Goal: Transaction & Acquisition: Purchase product/service

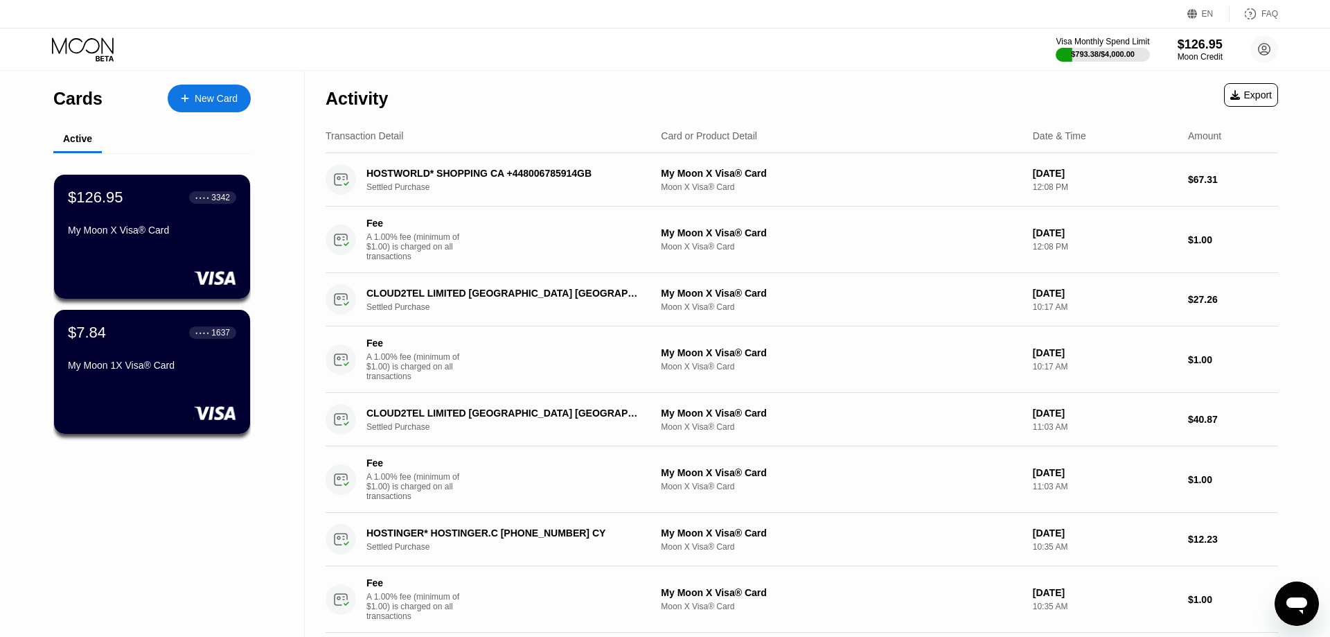
click at [193, 93] on div at bounding box center [192, 99] width 6 height 12
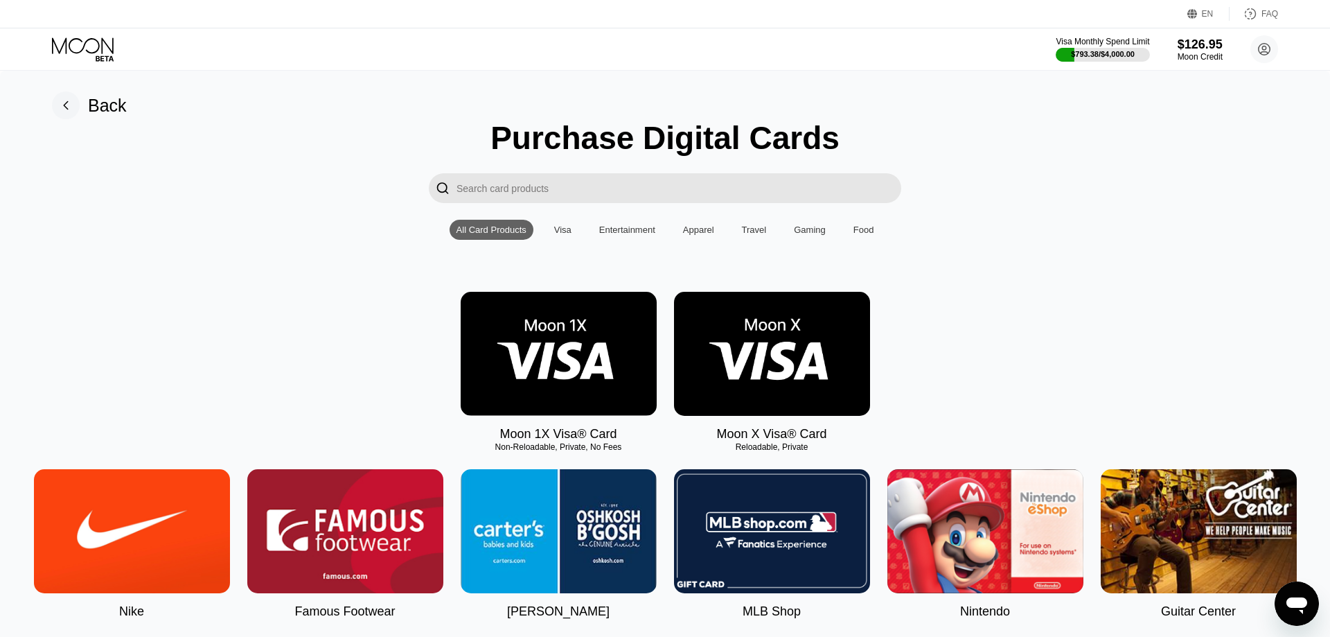
click at [801, 389] on img at bounding box center [772, 354] width 196 height 124
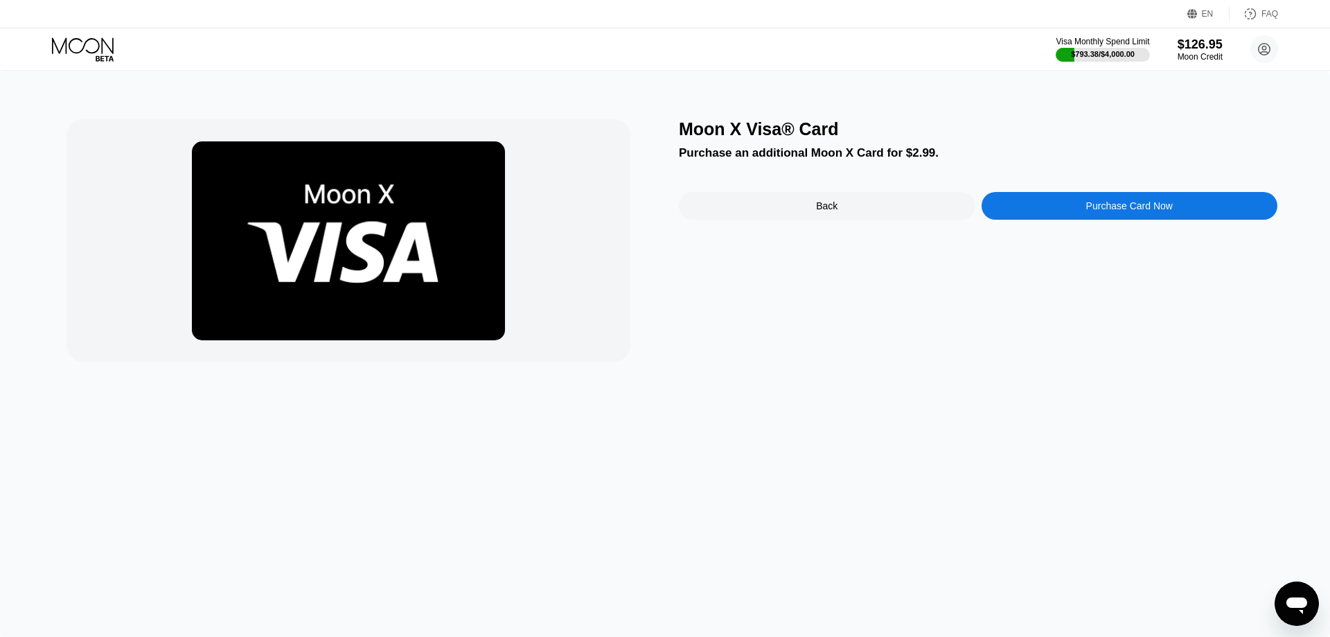
click at [1120, 193] on div "Moon X Visa® Card Purchase an additional Moon X Card for $2.99. Back Purchase C…" at bounding box center [978, 240] width 598 height 242
click at [1122, 210] on div "Purchase Card Now" at bounding box center [1129, 205] width 87 height 11
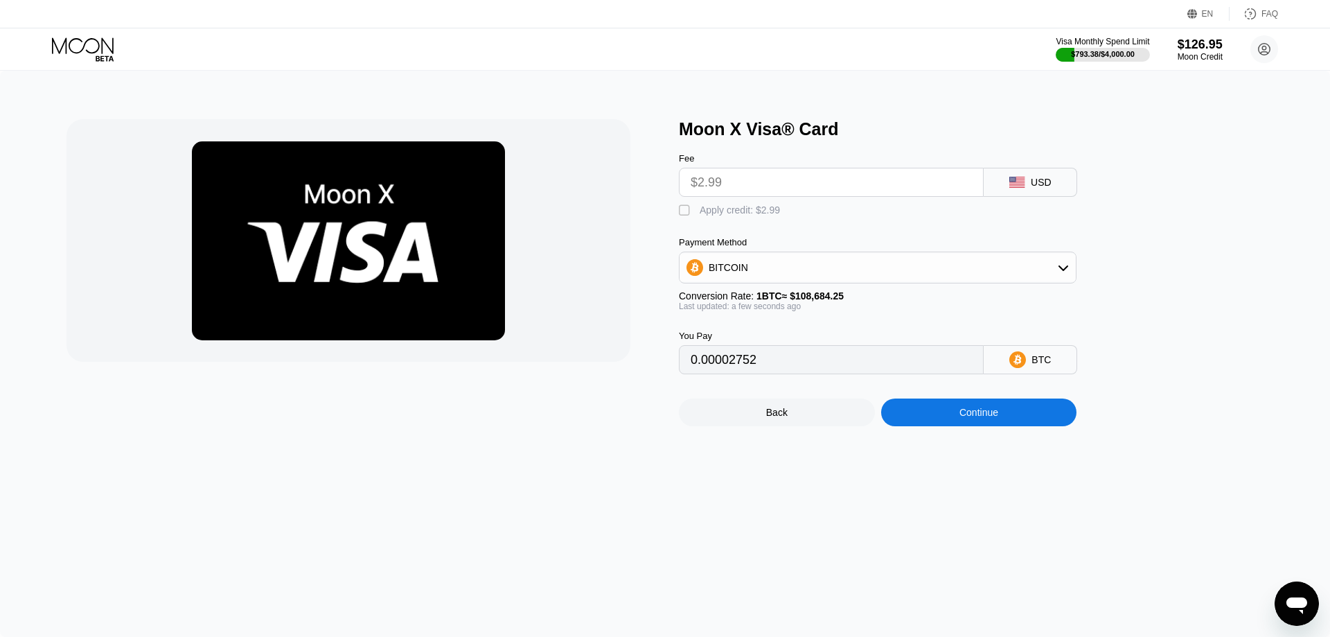
click at [853, 278] on div "BITCOIN" at bounding box center [878, 268] width 396 height 28
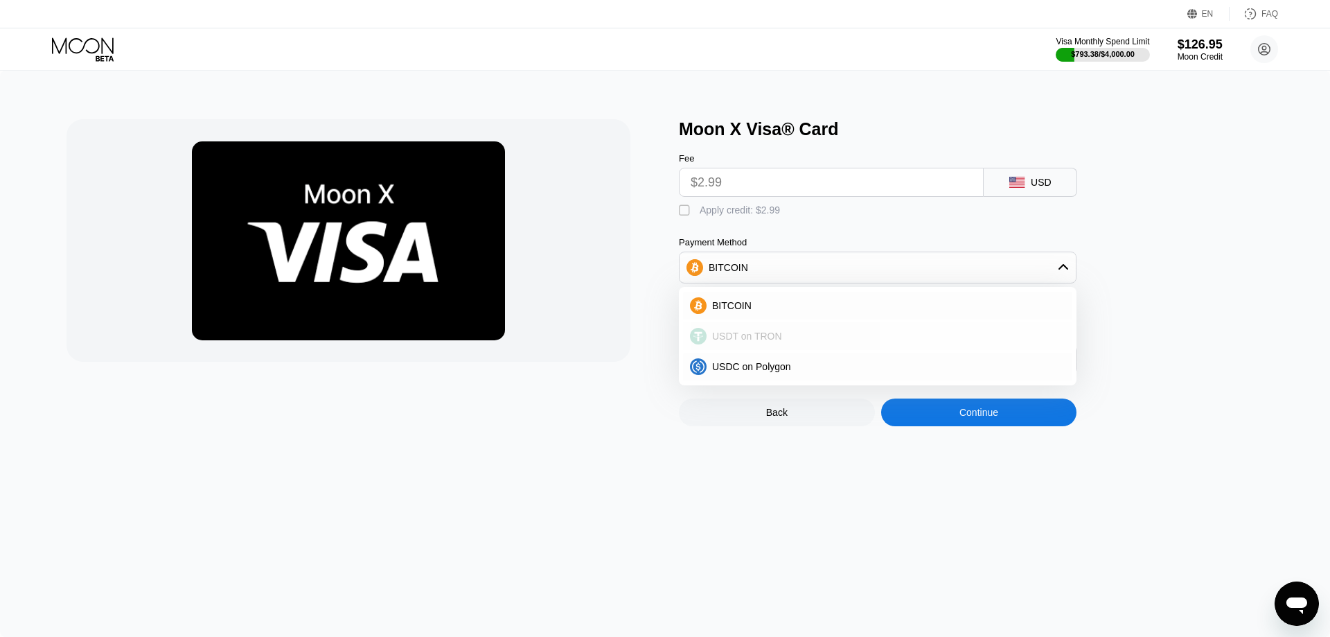
click at [774, 341] on span "USDT on TRON" at bounding box center [747, 335] width 70 height 11
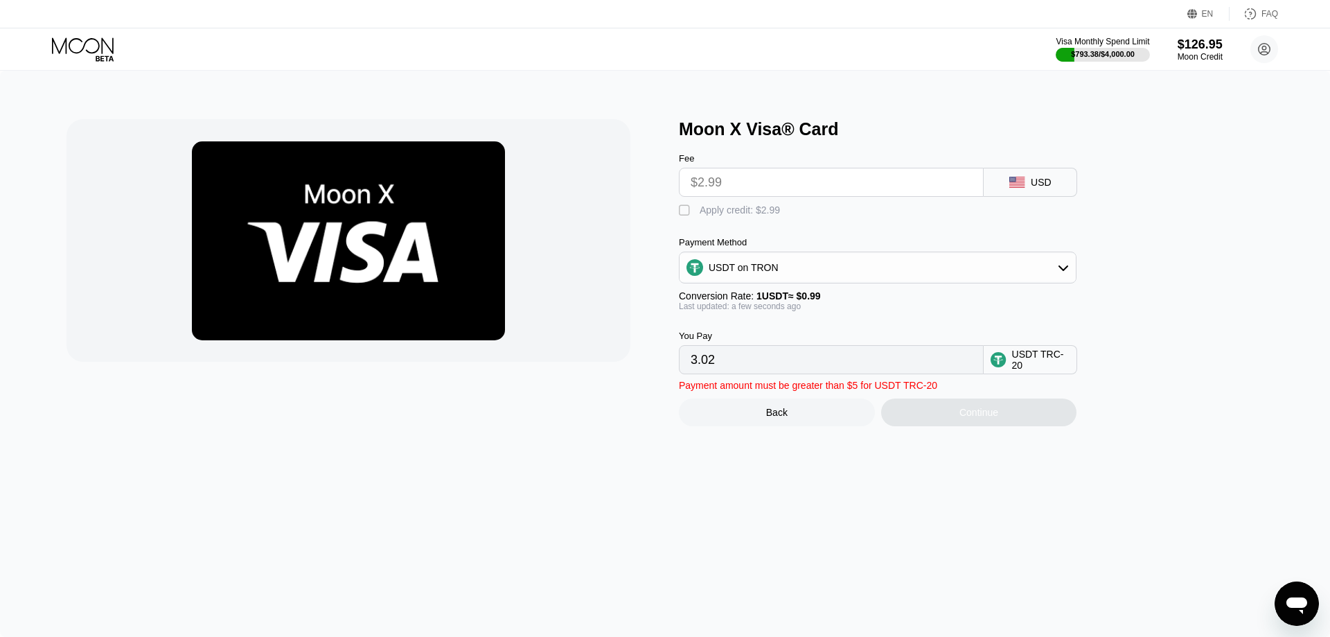
click at [823, 279] on div "USDT on TRON" at bounding box center [878, 268] width 396 height 28
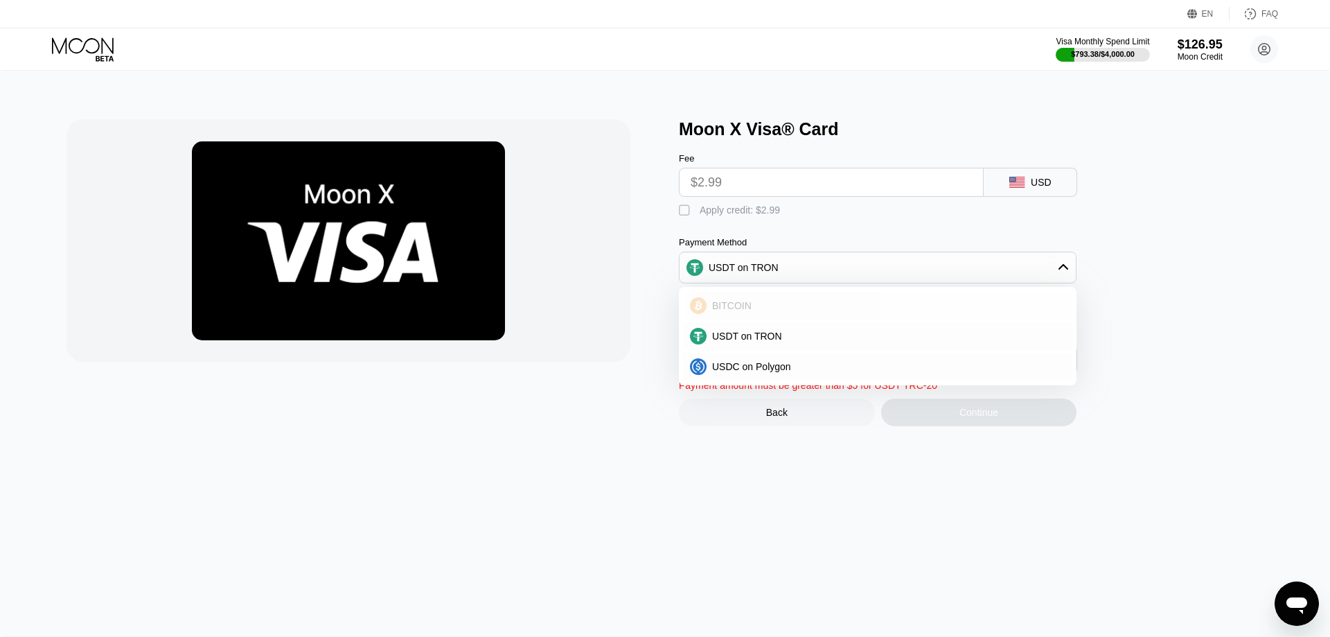
drag, startPoint x: 774, startPoint y: 313, endPoint x: 826, endPoint y: 301, distance: 53.4
click at [774, 311] on div "BITCOIN" at bounding box center [886, 305] width 359 height 11
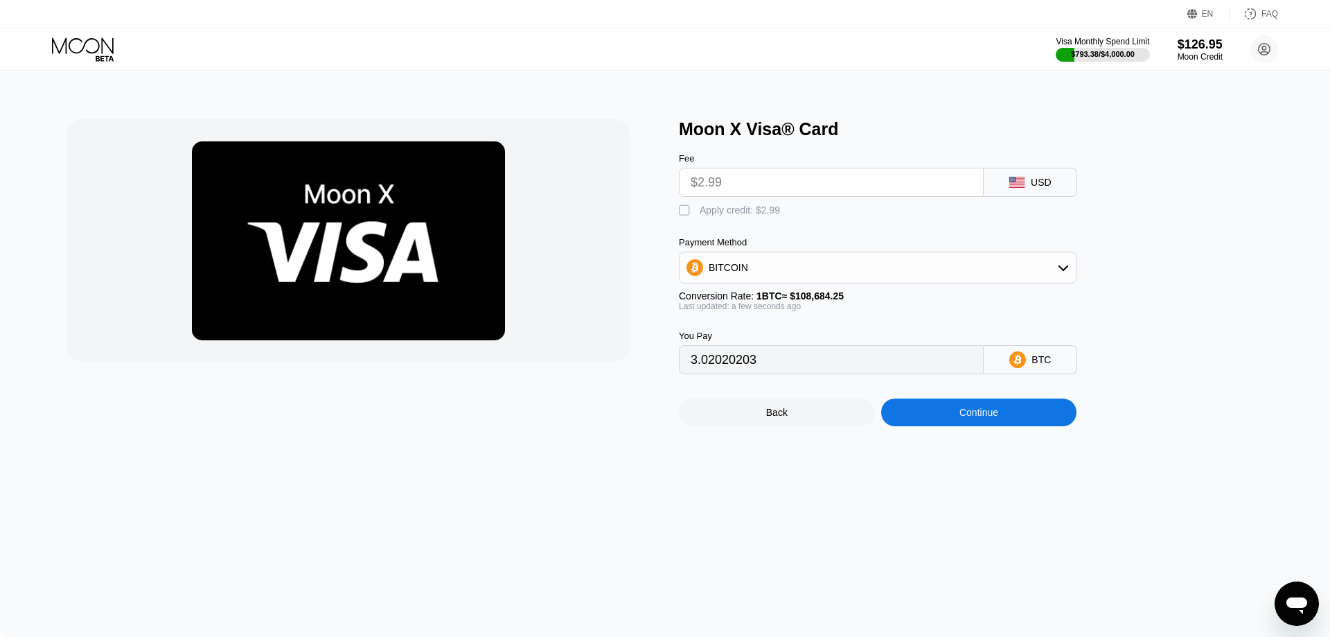
type input "0.00002752"
click at [986, 426] on div "Continue" at bounding box center [979, 412] width 196 height 28
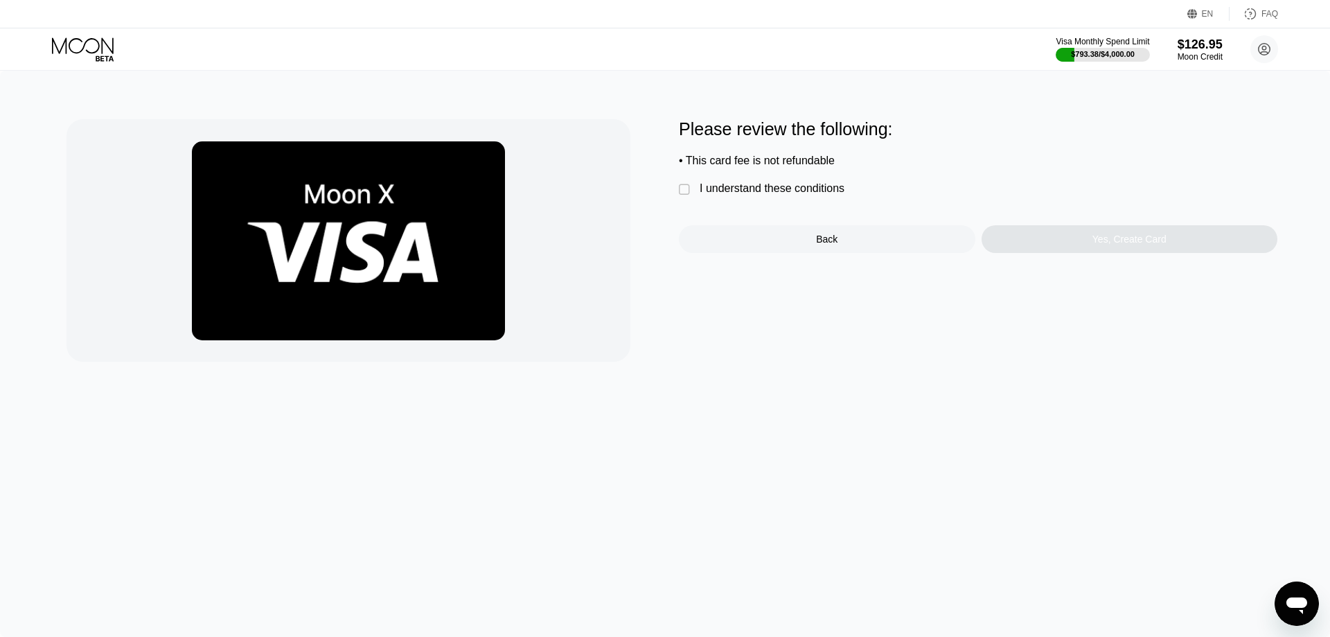
click at [685, 195] on div "" at bounding box center [686, 190] width 14 height 14
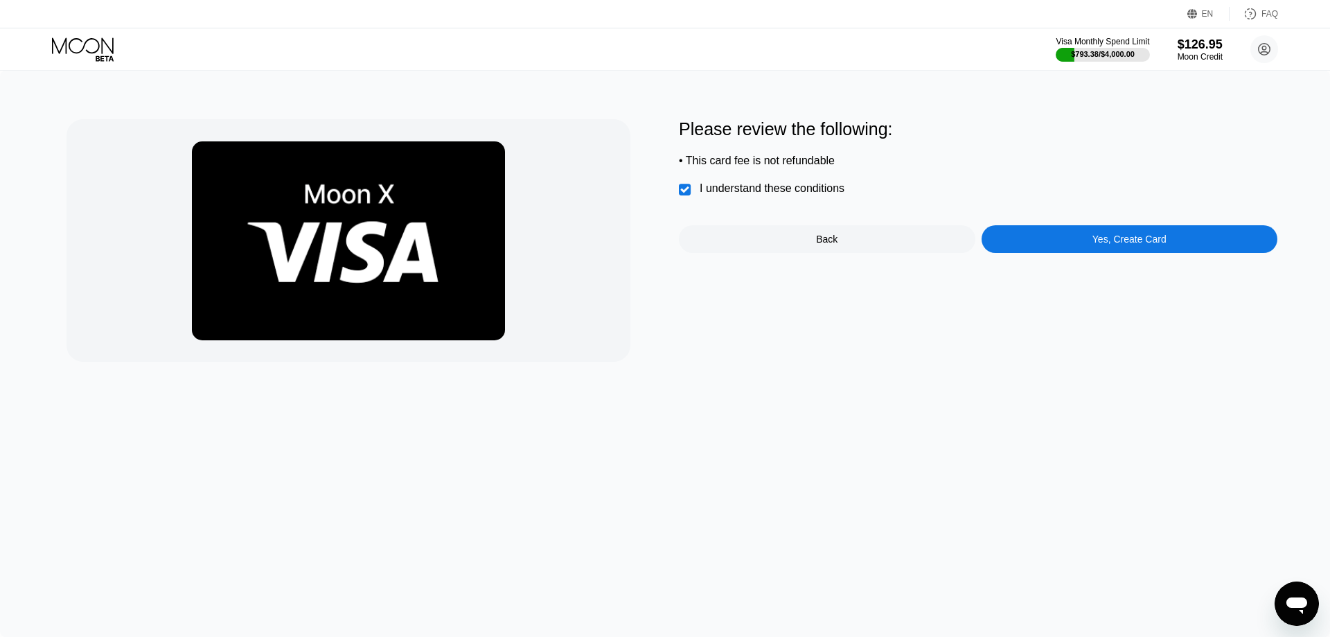
click at [1168, 251] on div "Yes, Create Card" at bounding box center [1130, 239] width 296 height 28
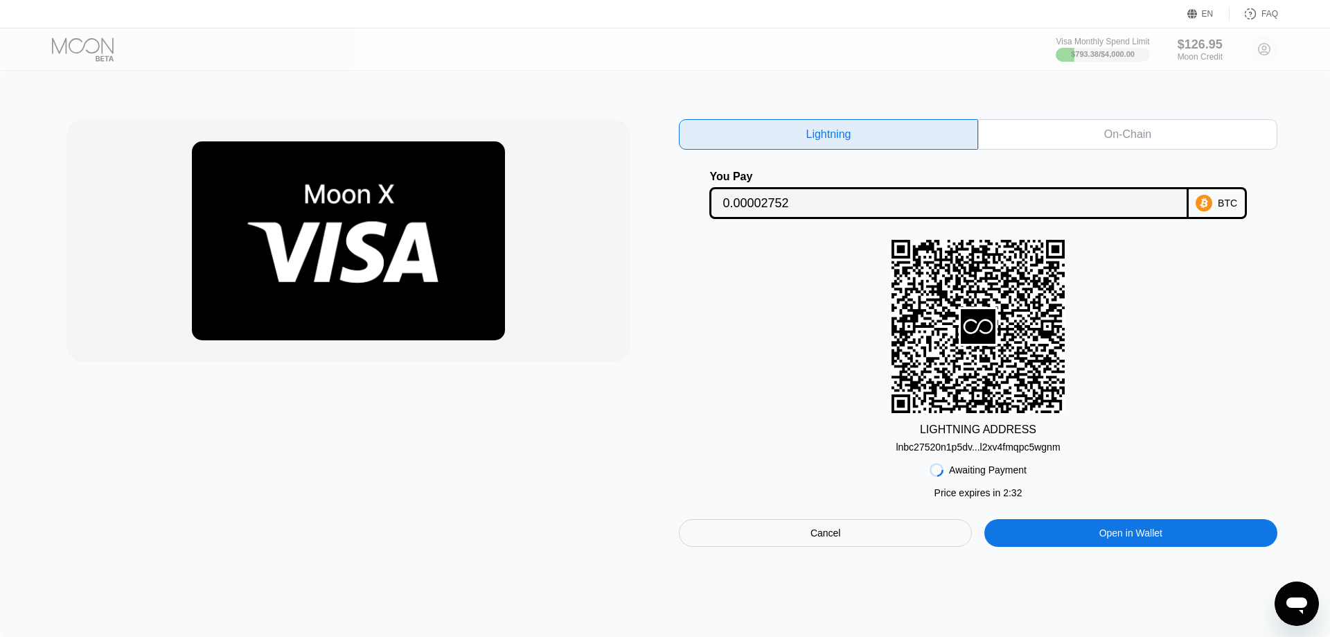
click at [1134, 137] on div "On-Chain" at bounding box center [1127, 134] width 47 height 14
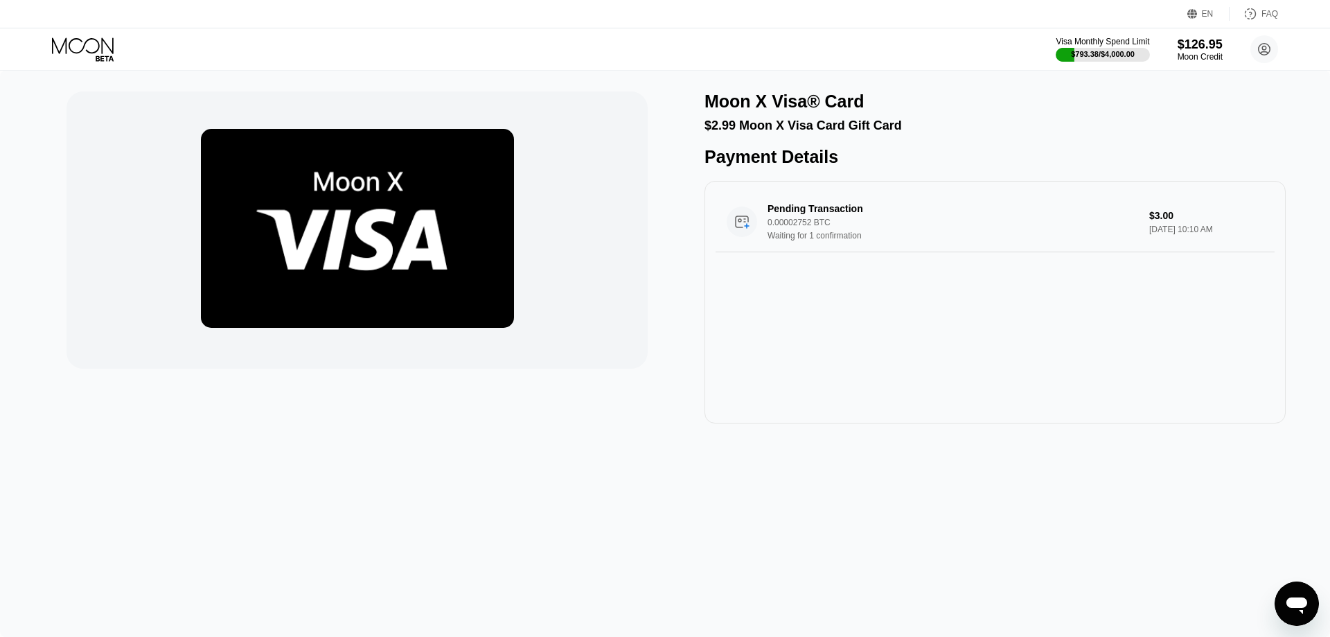
click at [83, 31] on div "EN Language Select an item Save FAQ Visa Monthly Spend Limit $793.38 / $4,000.0…" at bounding box center [665, 35] width 1330 height 71
click at [80, 46] on icon at bounding box center [84, 49] width 64 height 24
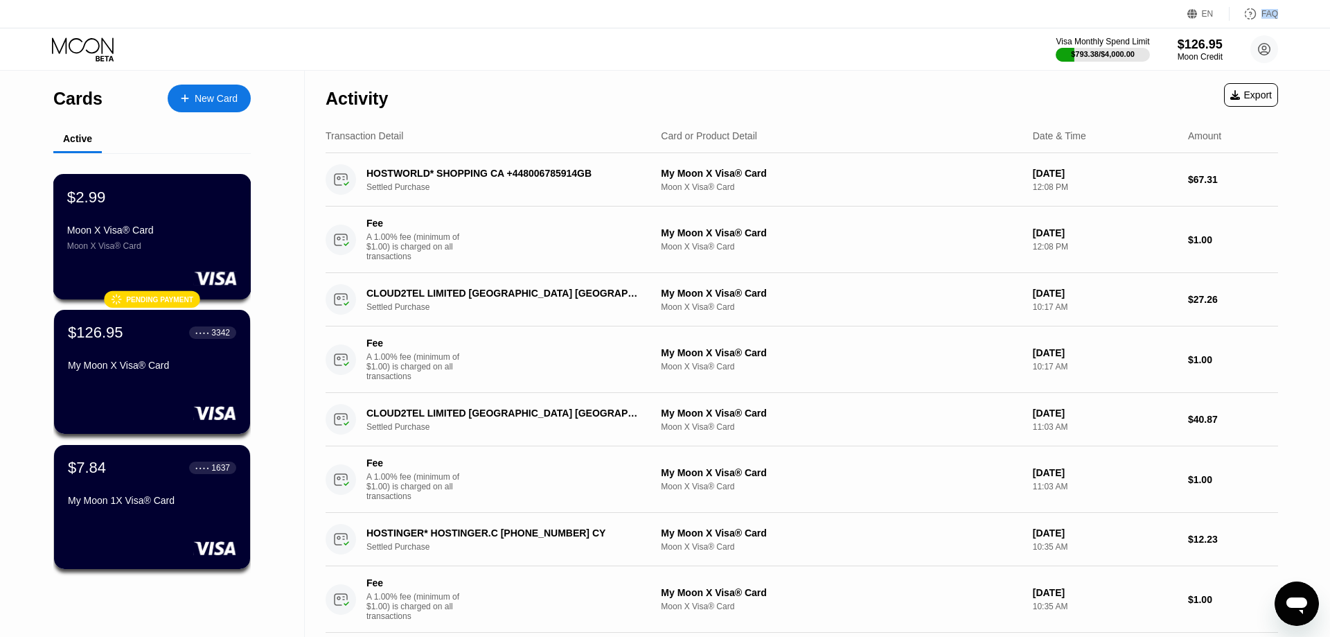
click at [205, 228] on div "$2.99 Moon X Visa® Card Moon X Visa® Card" at bounding box center [152, 219] width 170 height 63
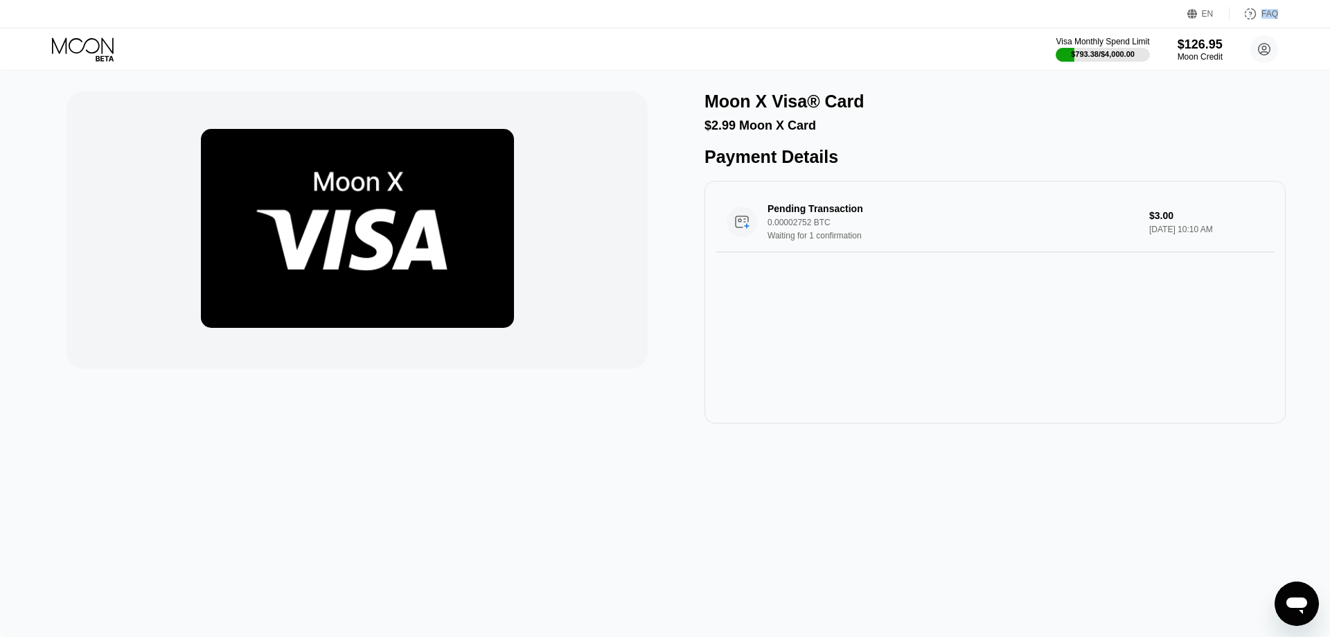
click at [100, 53] on icon at bounding box center [84, 49] width 64 height 24
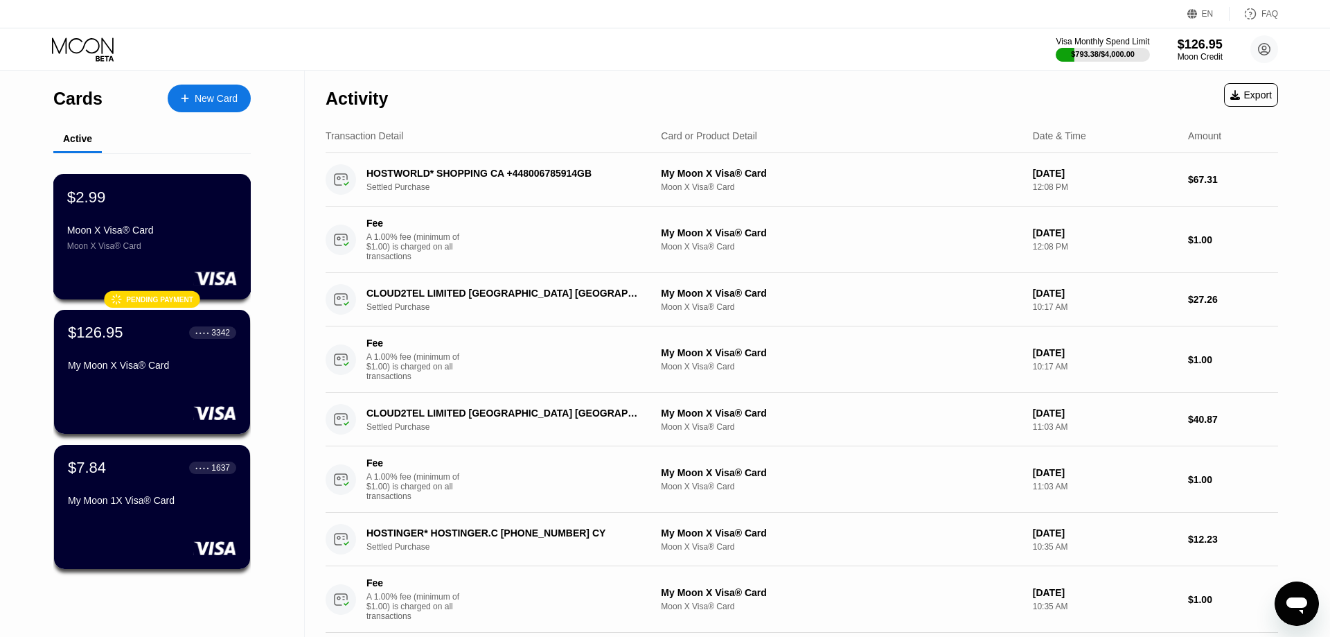
click at [150, 236] on div "Moon X Visa® Card" at bounding box center [152, 229] width 170 height 11
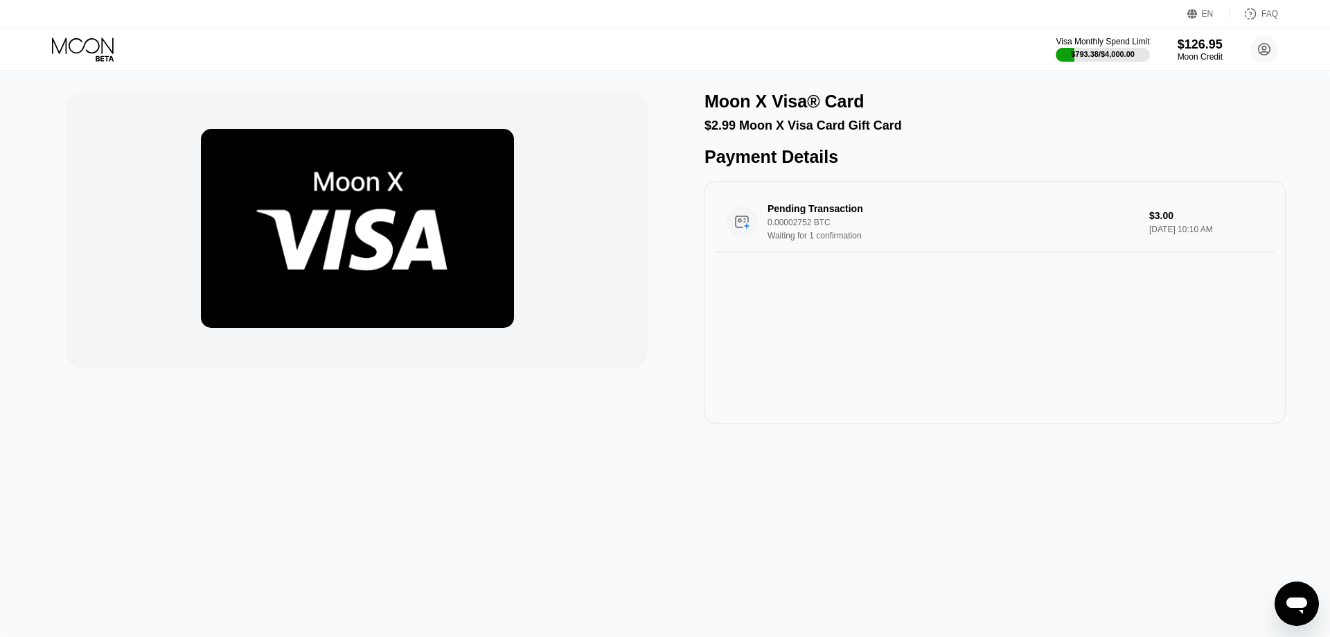
click at [90, 51] on icon at bounding box center [84, 49] width 64 height 24
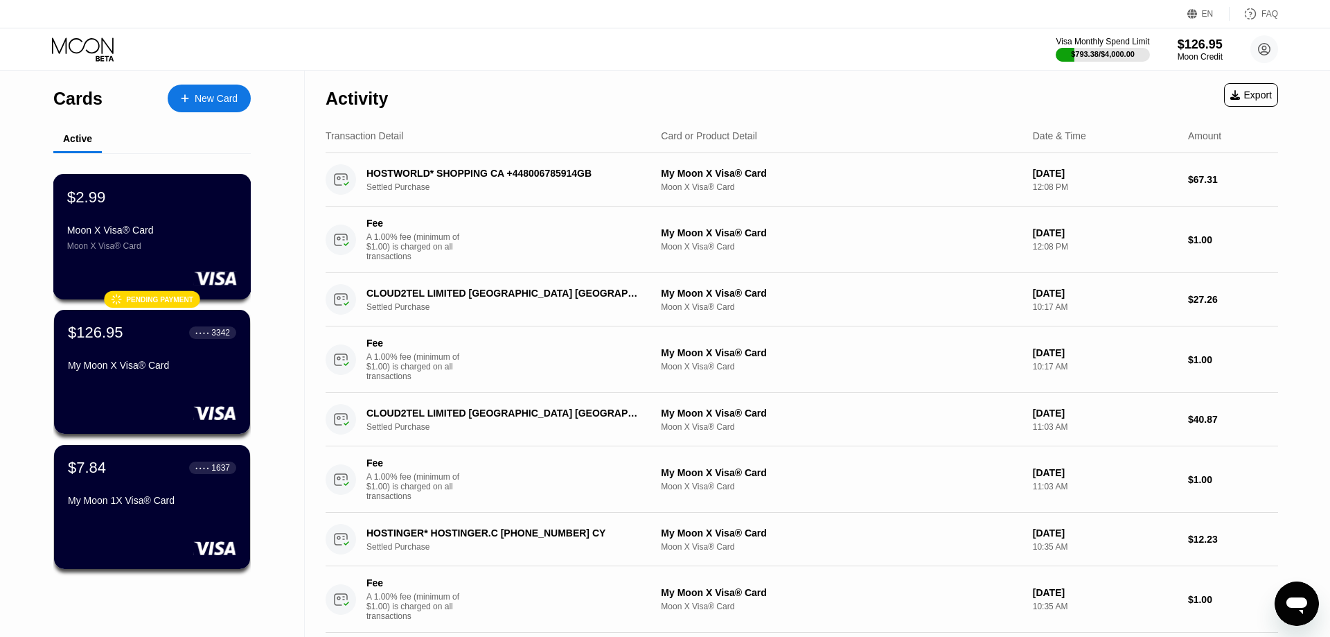
click at [181, 262] on div "$2.99 Moon X Visa® Card Moon X Visa® Card  Pending payment" at bounding box center [152, 236] width 198 height 125
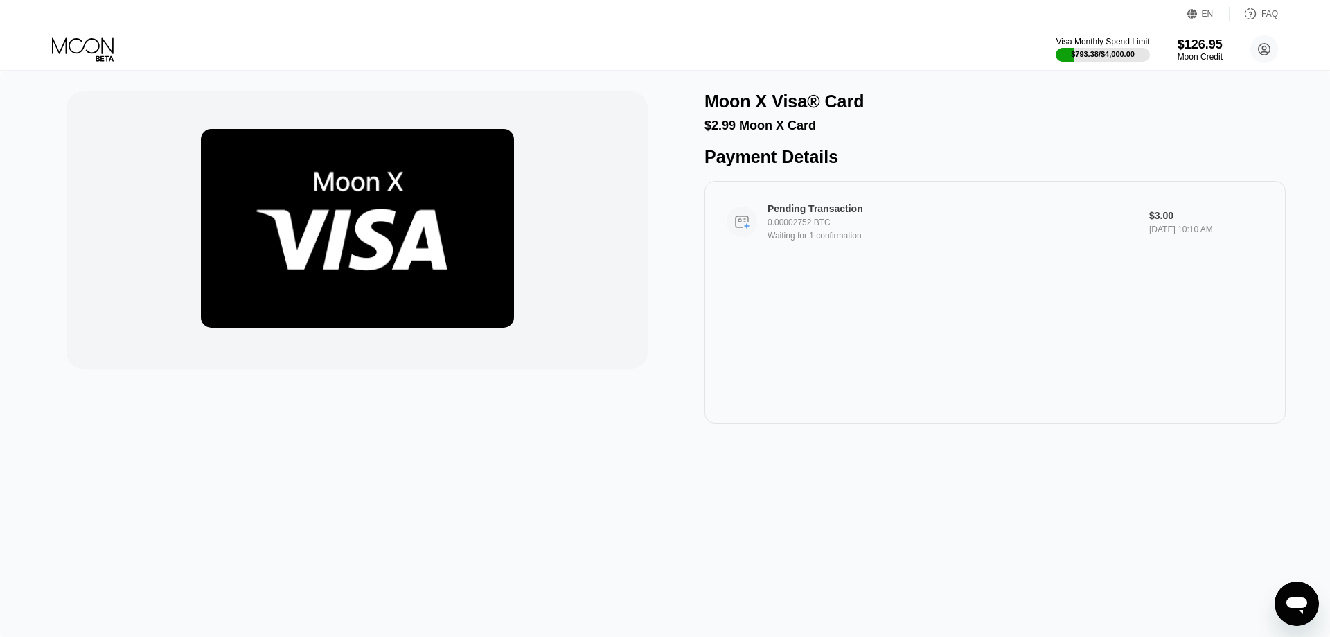
click at [817, 227] on div "0.00002752 BTC" at bounding box center [952, 223] width 371 height 10
click at [107, 50] on icon at bounding box center [84, 49] width 64 height 24
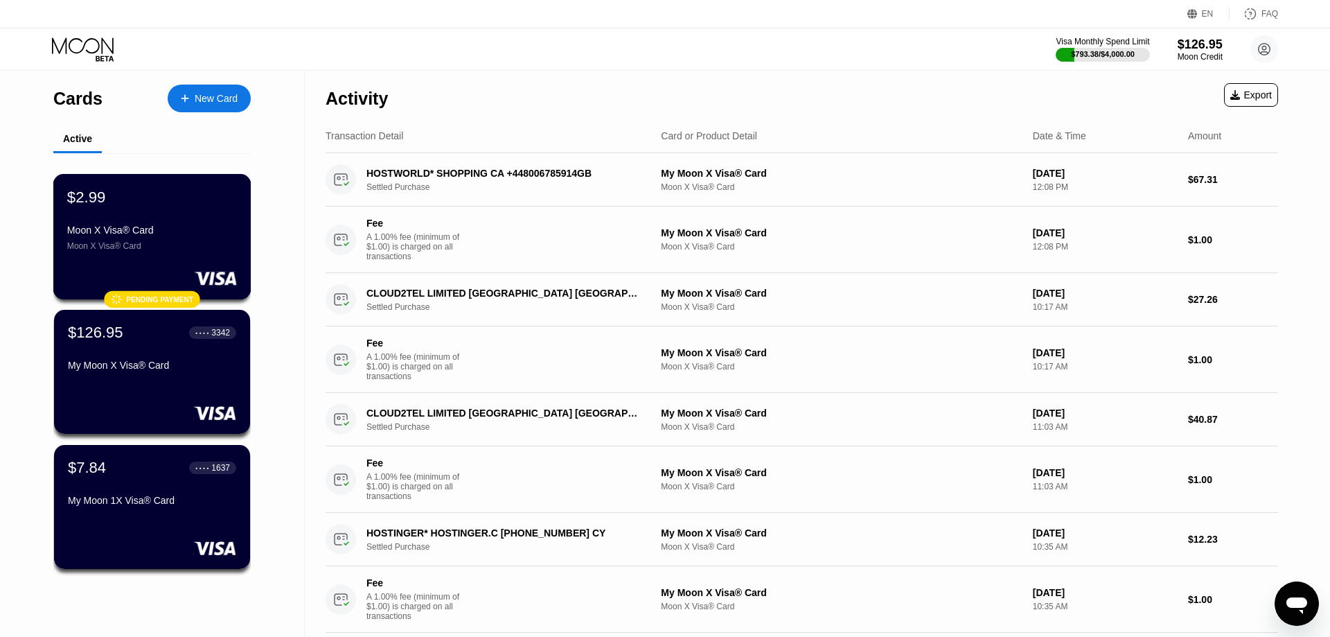
click at [103, 229] on div "Moon X Visa® Card" at bounding box center [152, 229] width 170 height 11
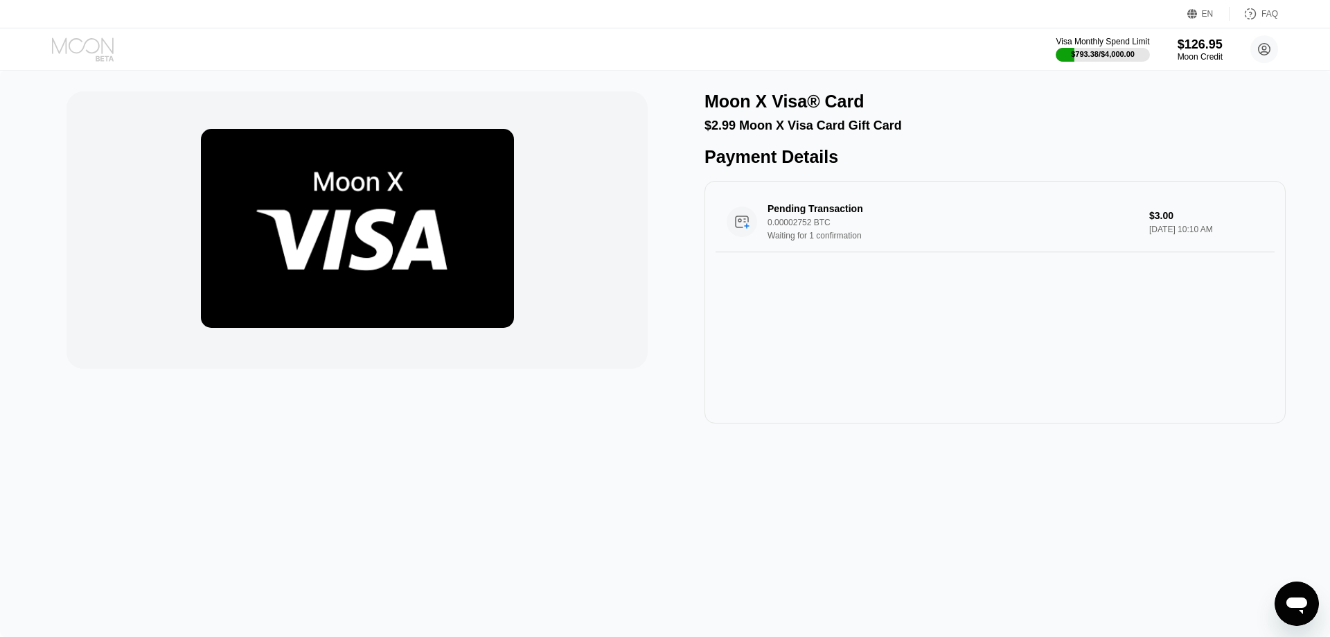
click at [97, 50] on icon at bounding box center [83, 45] width 62 height 16
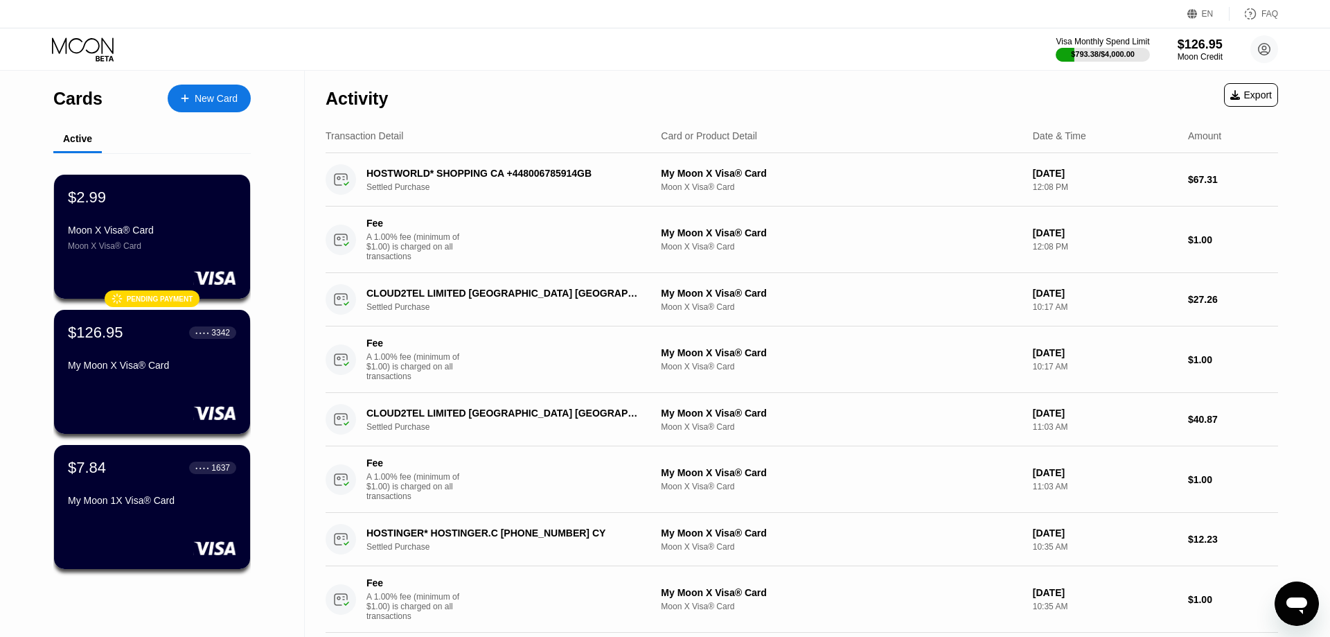
click at [77, 30] on div "Visa Monthly Spend Limit $793.38 / $4,000.00 $126.95 Moon Credit Kieran Foy kie…" at bounding box center [665, 49] width 1330 height 42
click at [81, 41] on icon at bounding box center [83, 45] width 62 height 16
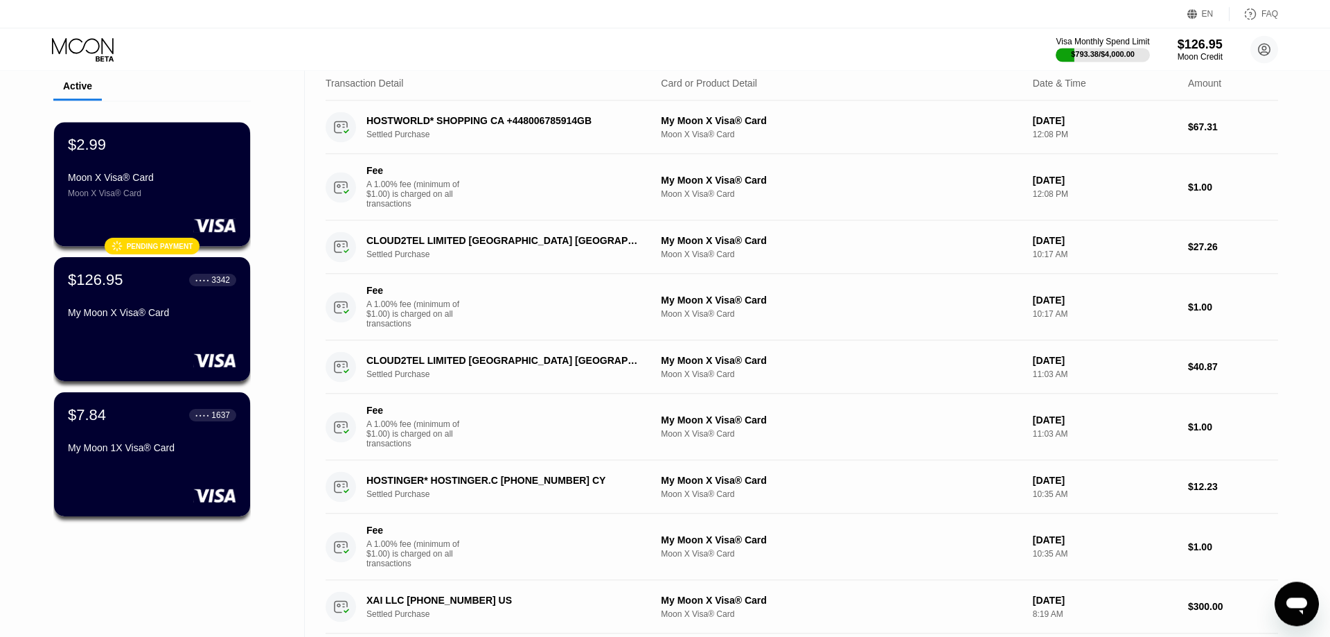
scroll to position [71, 0]
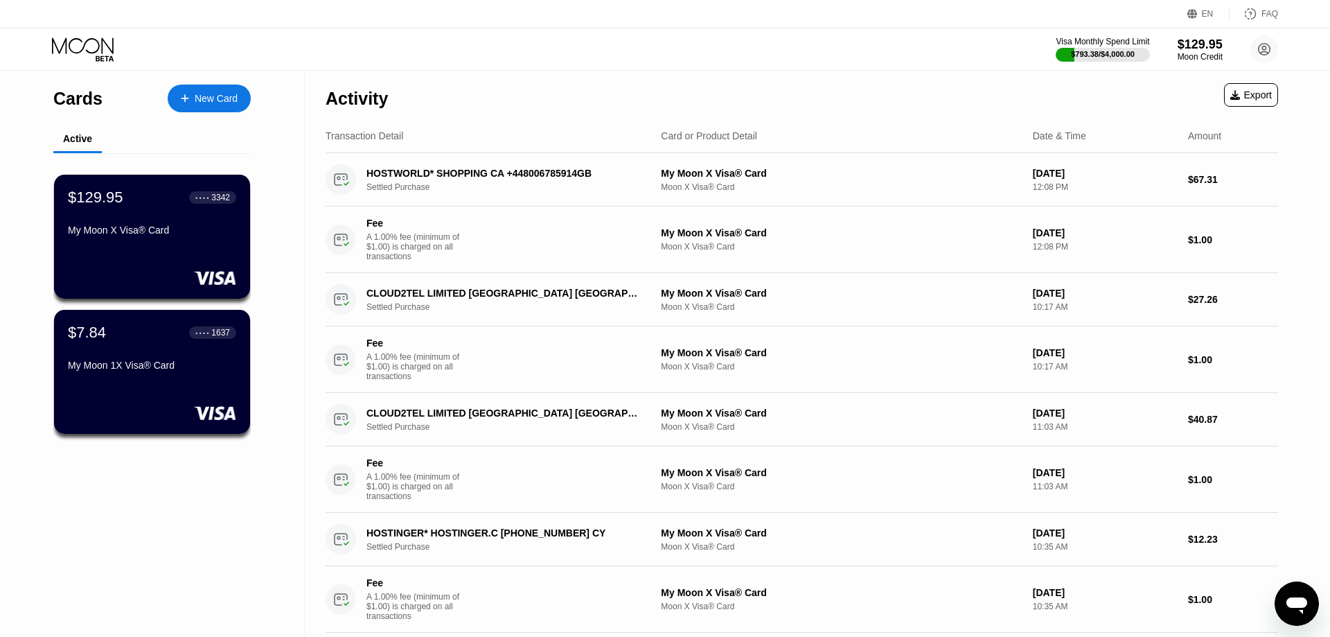
click at [91, 147] on div "Active" at bounding box center [77, 139] width 48 height 27
click at [85, 143] on div "Active" at bounding box center [77, 138] width 29 height 11
click at [107, 214] on div "$129.95 ● ● ● ● 3342 My Moon X Visa® Card" at bounding box center [152, 214] width 170 height 53
click at [1198, 48] on div "$129.95" at bounding box center [1200, 44] width 46 height 15
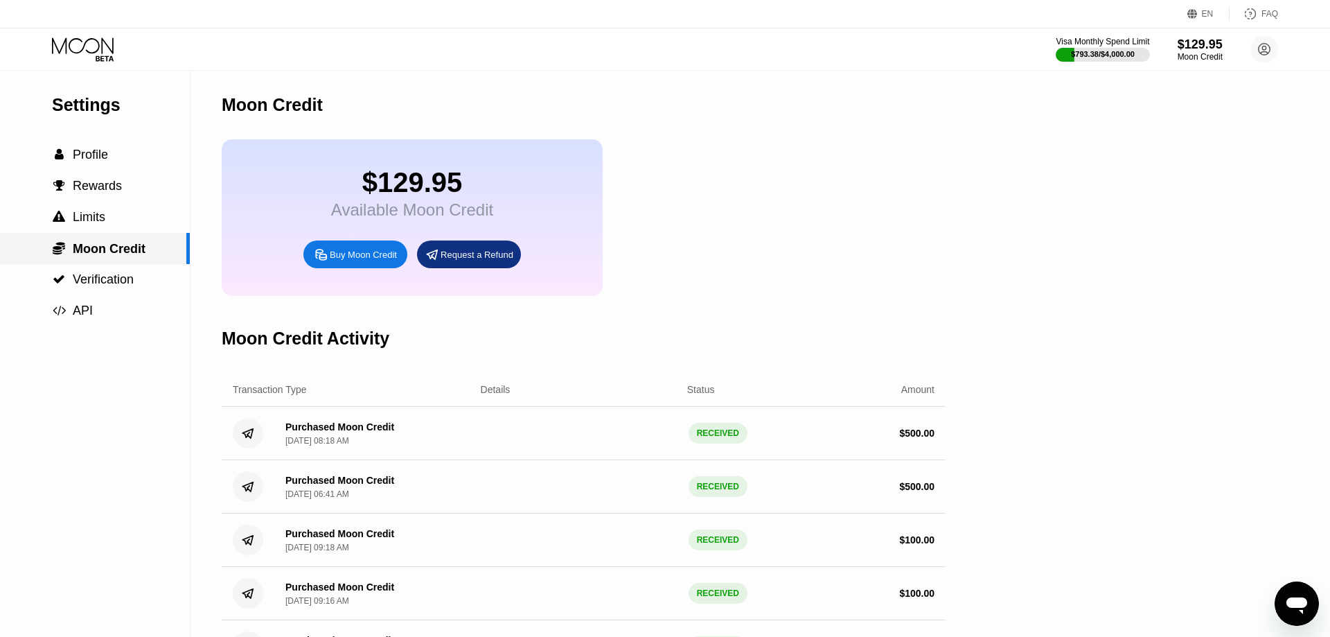
click at [110, 254] on span "Moon Credit" at bounding box center [109, 249] width 73 height 14
click at [106, 153] on span "Profile" at bounding box center [90, 155] width 35 height 14
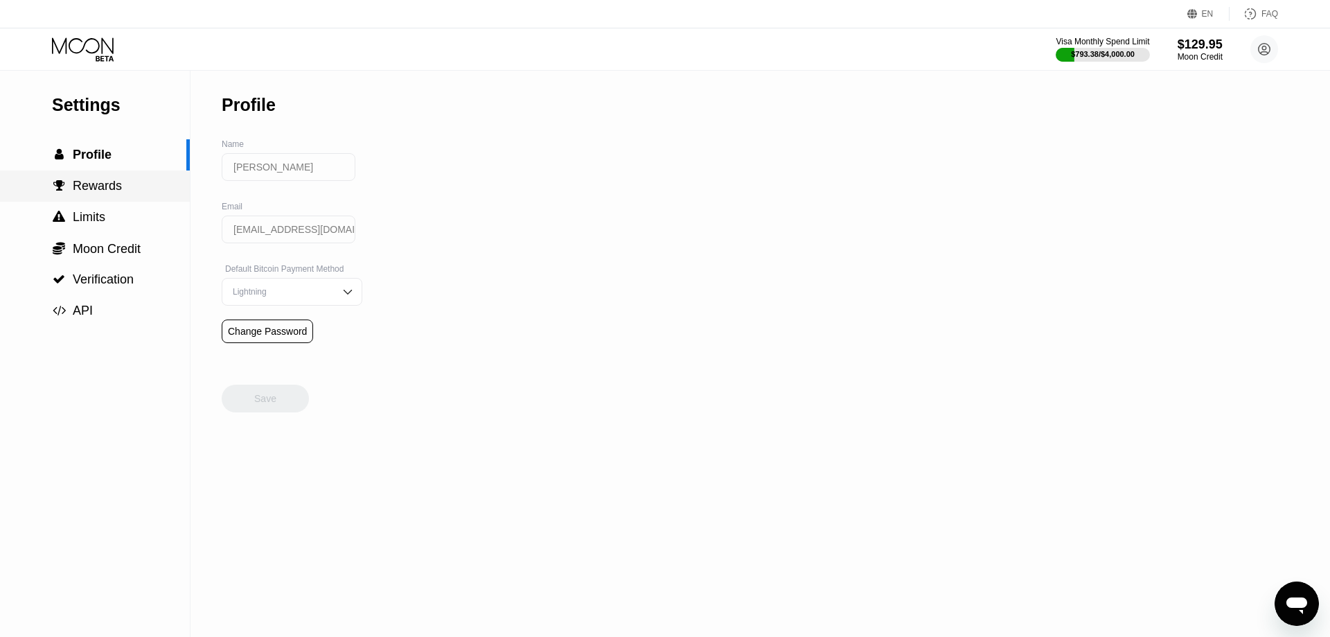
click at [108, 188] on span "Rewards" at bounding box center [97, 186] width 49 height 14
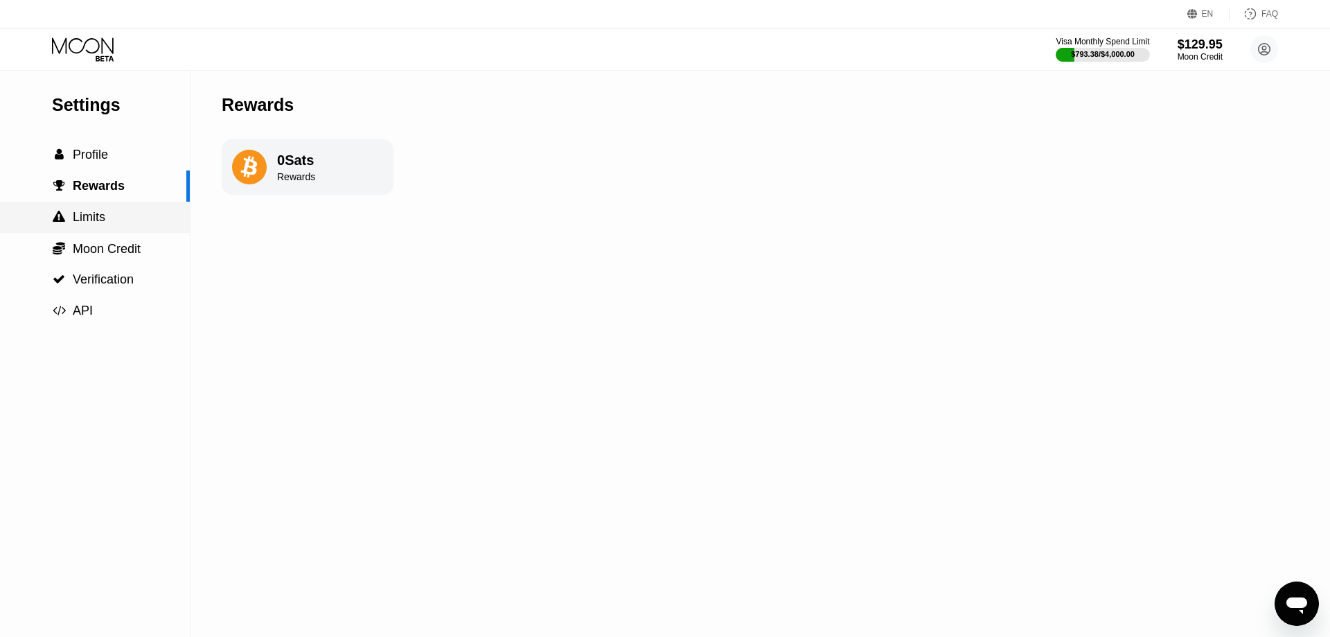
click at [93, 224] on span "Limits" at bounding box center [89, 217] width 33 height 14
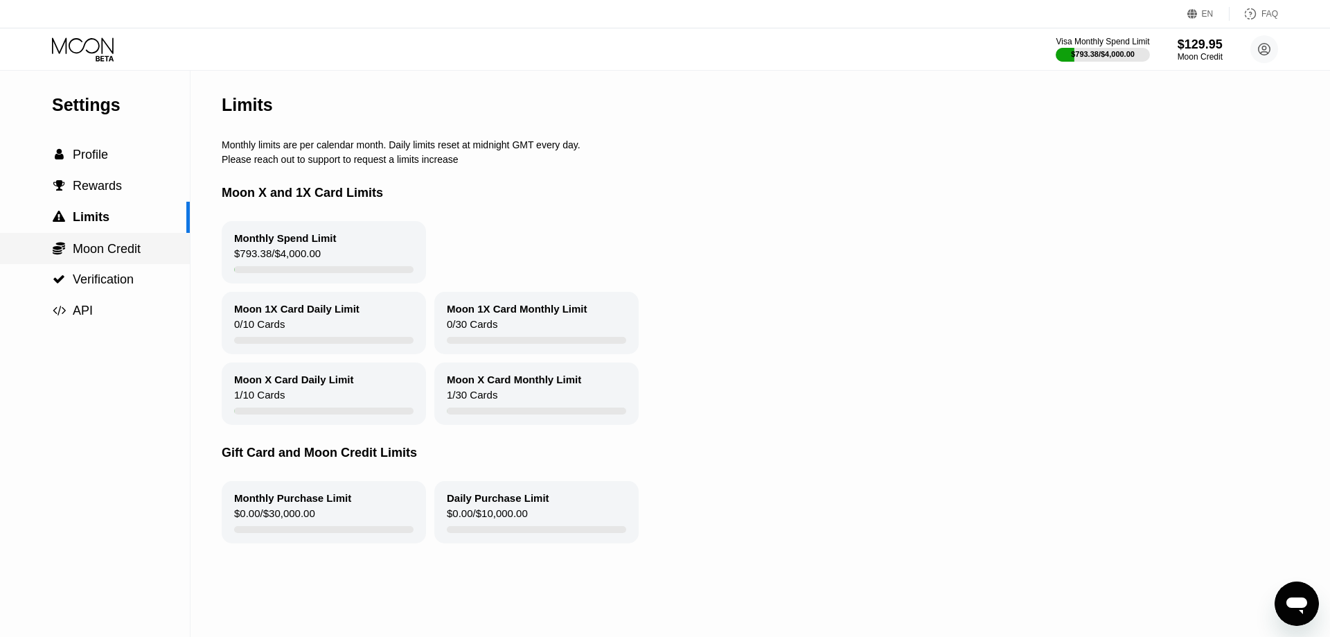
click at [103, 251] on span "Moon Credit" at bounding box center [107, 249] width 68 height 14
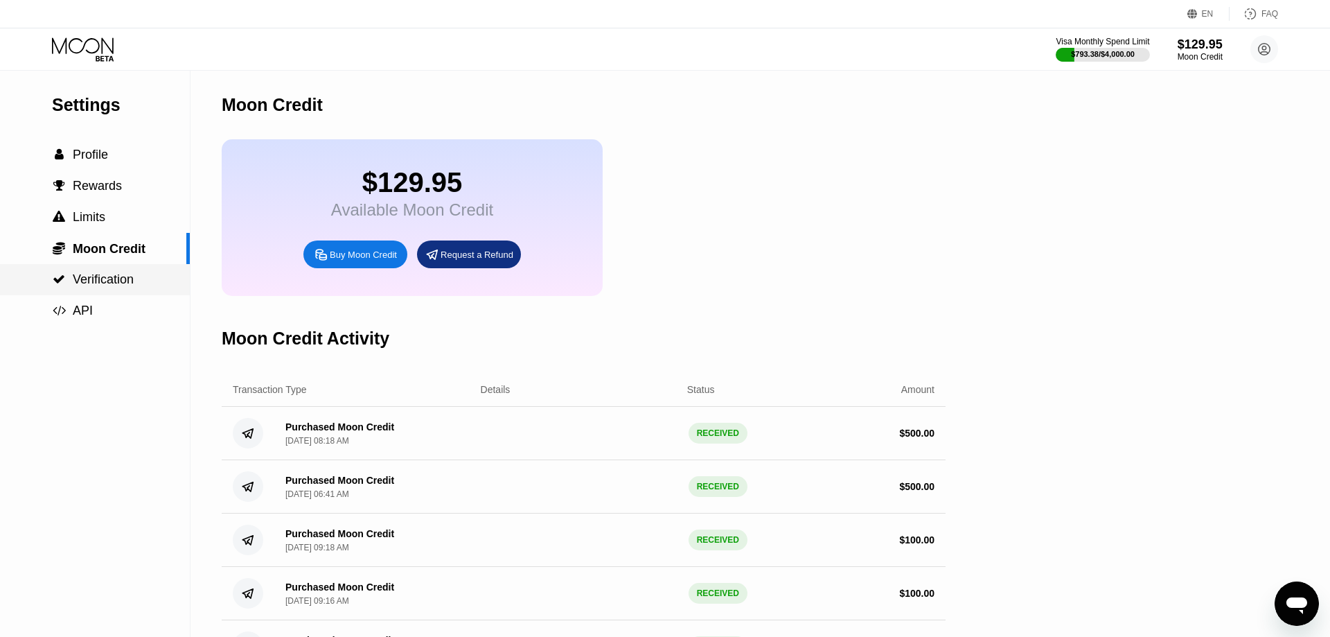
click at [106, 285] on span "Verification" at bounding box center [103, 279] width 61 height 14
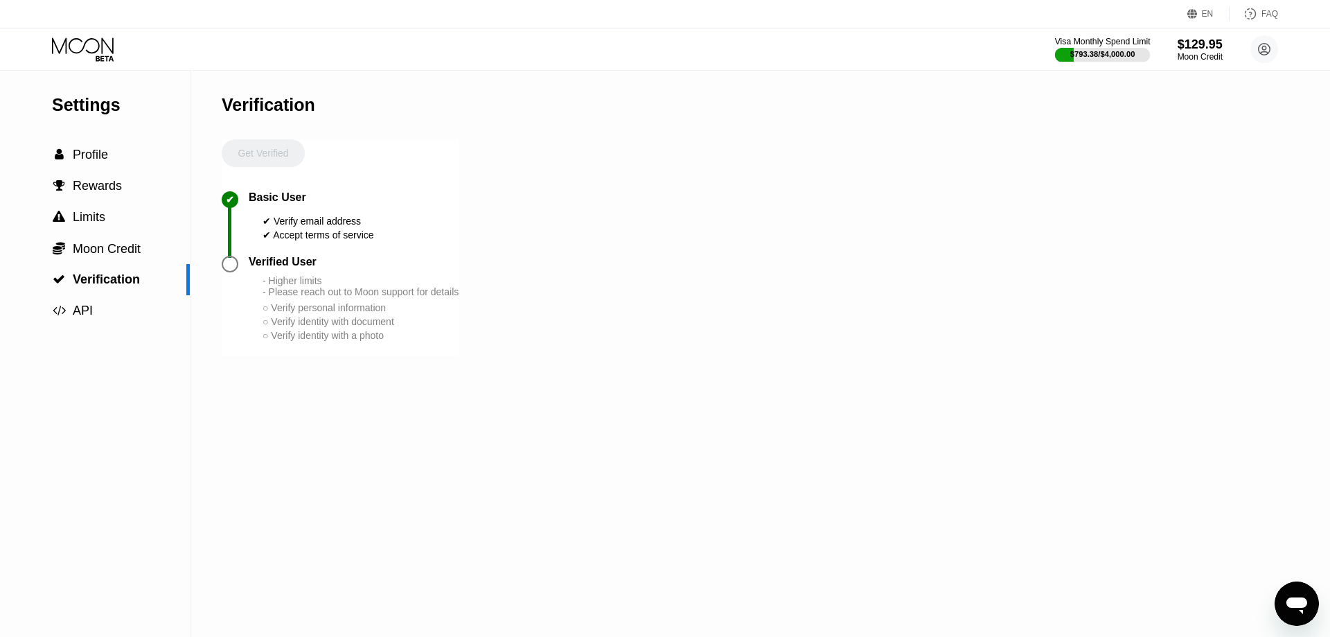
click at [1132, 53] on div at bounding box center [1103, 55] width 96 height 14
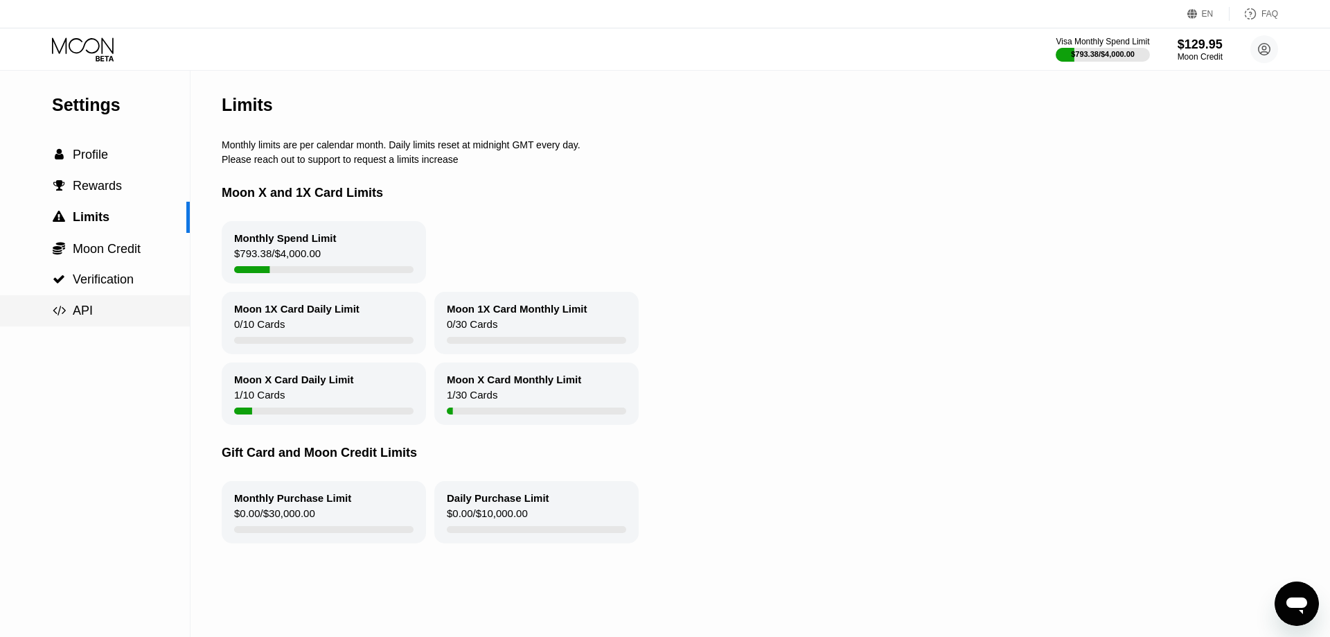
click at [80, 317] on span "API" at bounding box center [83, 310] width 20 height 14
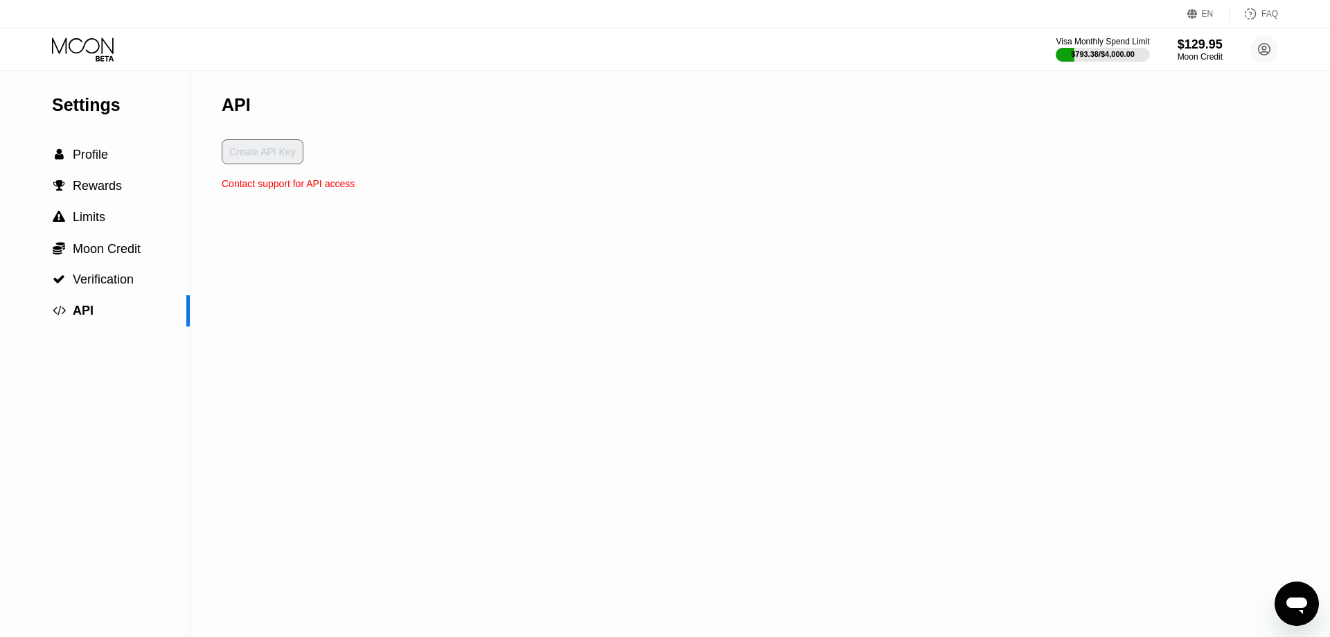
click at [278, 152] on div "Create API Key" at bounding box center [288, 158] width 133 height 39
click at [307, 186] on div "Contact support for API access" at bounding box center [288, 183] width 133 height 11
click at [88, 157] on span "Profile" at bounding box center [90, 155] width 35 height 14
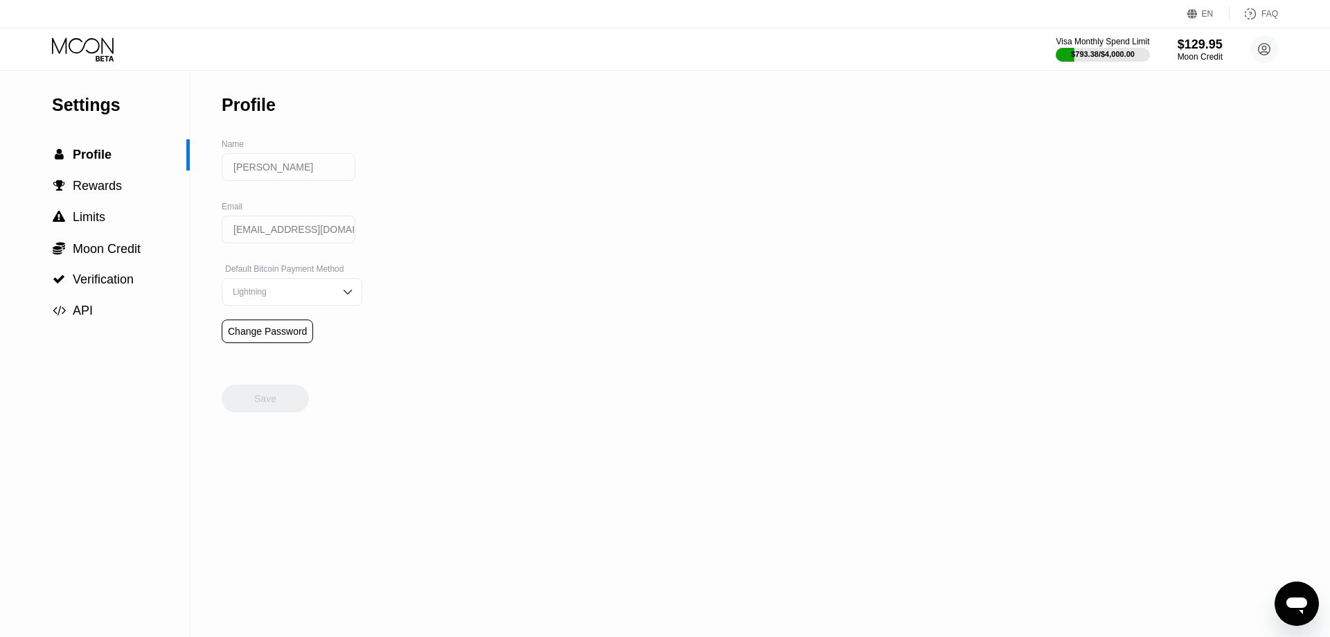
click at [78, 42] on icon at bounding box center [84, 49] width 64 height 24
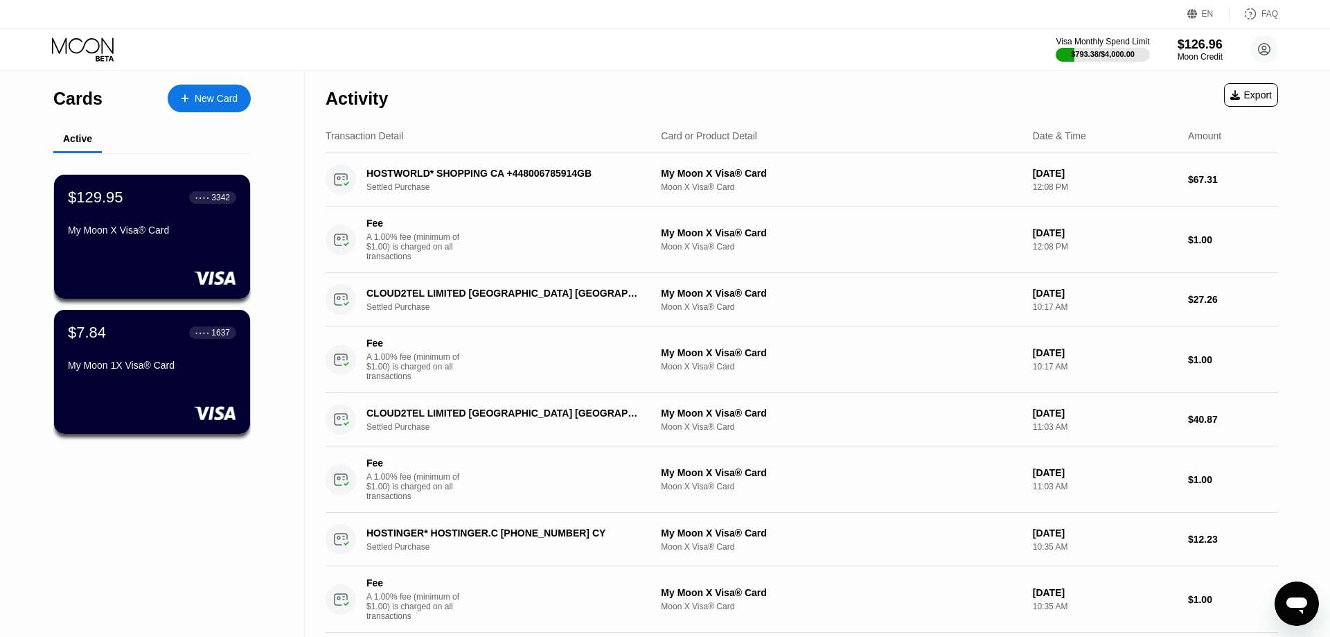
click at [75, 140] on div "Active" at bounding box center [77, 138] width 29 height 11
click at [85, 94] on div "Cards" at bounding box center [77, 99] width 49 height 20
click at [249, 103] on div "New Card" at bounding box center [209, 99] width 83 height 28
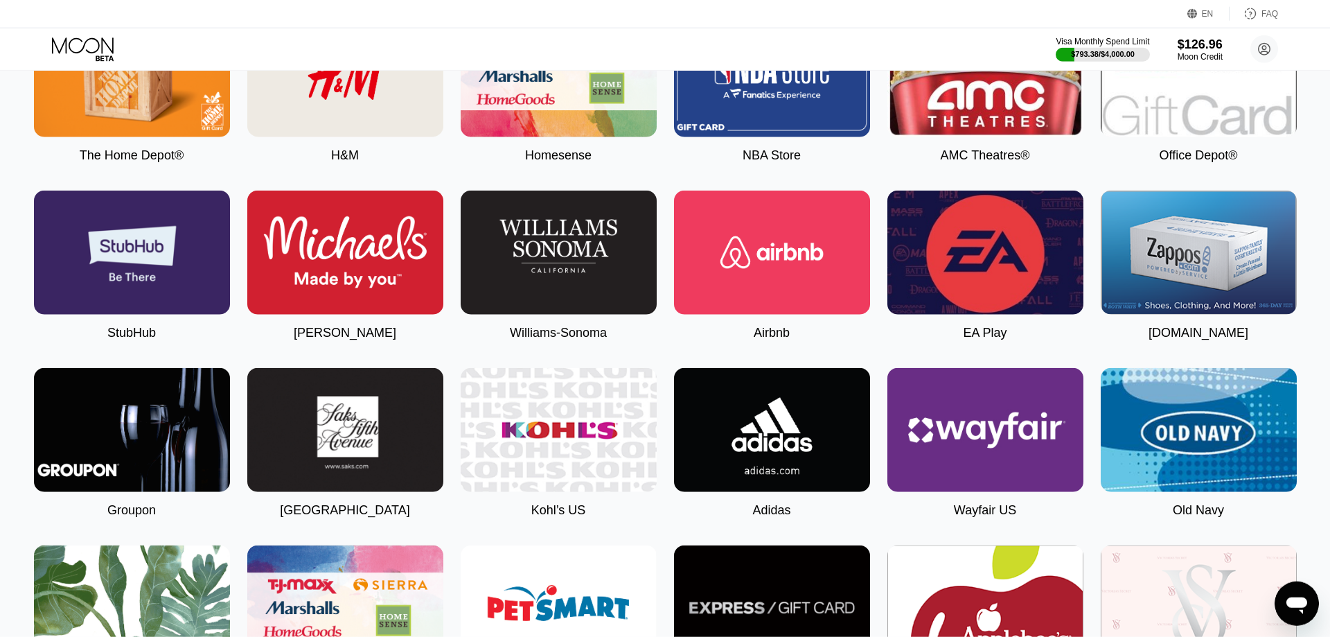
scroll to position [2051, 0]
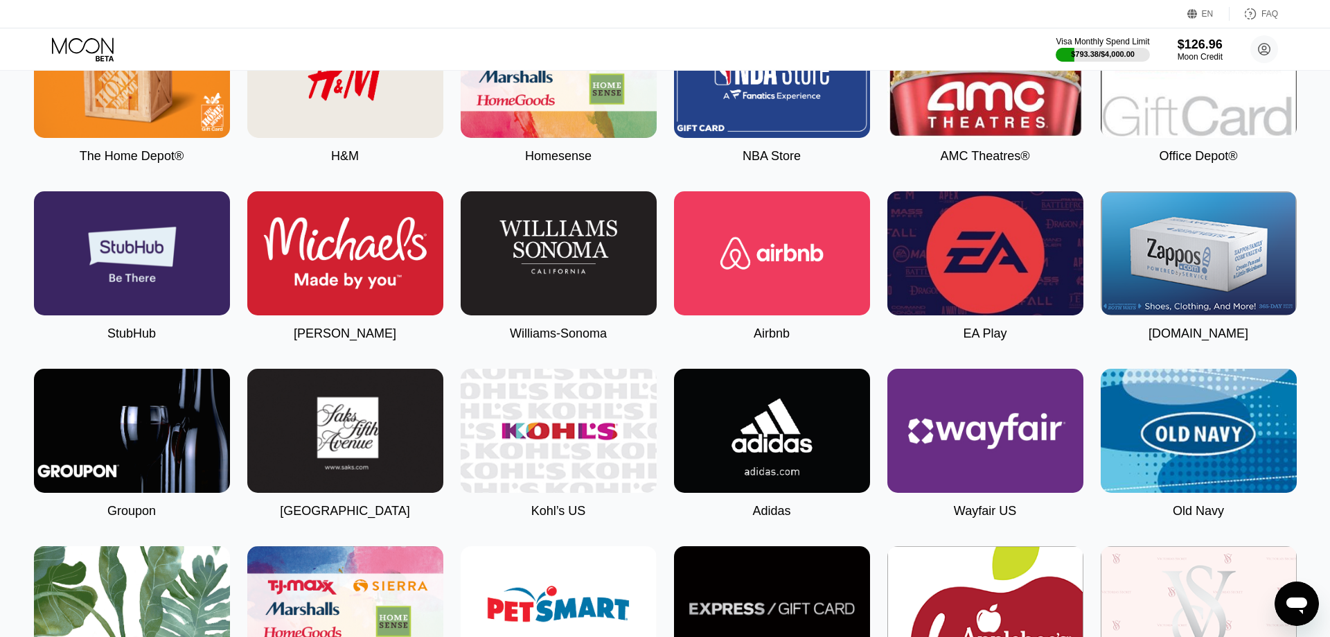
click at [749, 292] on img at bounding box center [772, 253] width 196 height 124
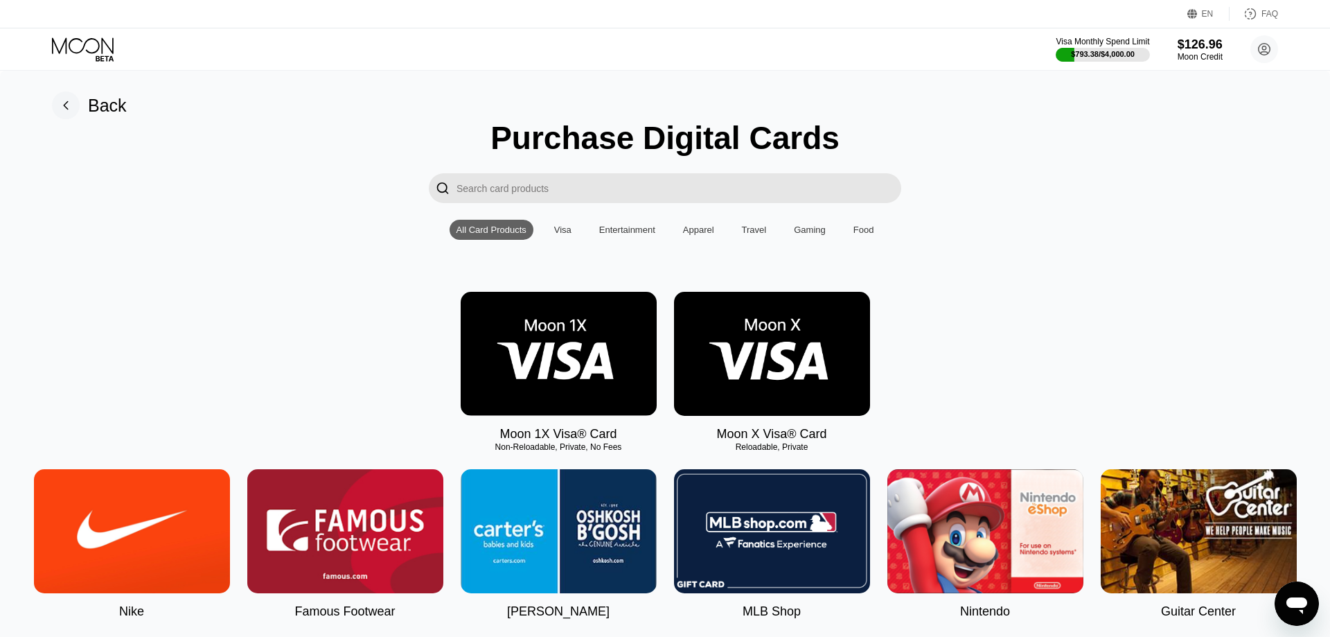
scroll to position [141, 0]
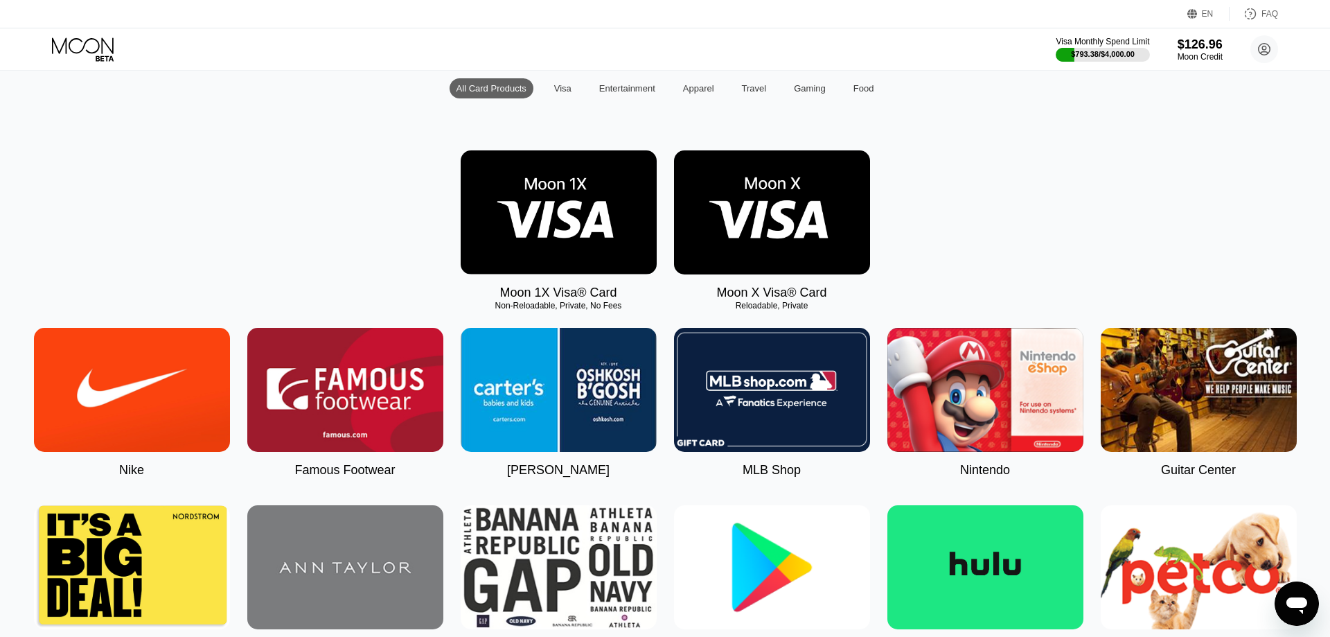
click at [88, 48] on icon at bounding box center [84, 49] width 64 height 24
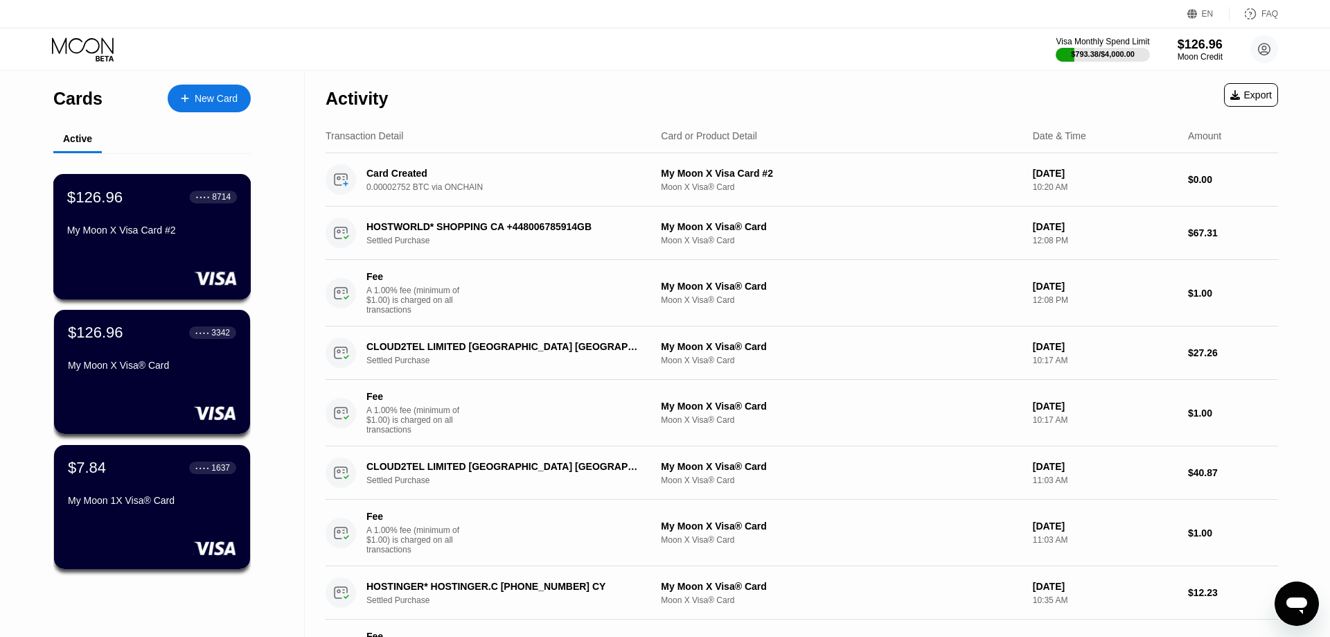
drag, startPoint x: 205, startPoint y: 220, endPoint x: 203, endPoint y: 228, distance: 7.9
click at [203, 228] on div "$126.96 ● ● ● ● 8714 My Moon X Visa Card #2" at bounding box center [152, 214] width 170 height 53
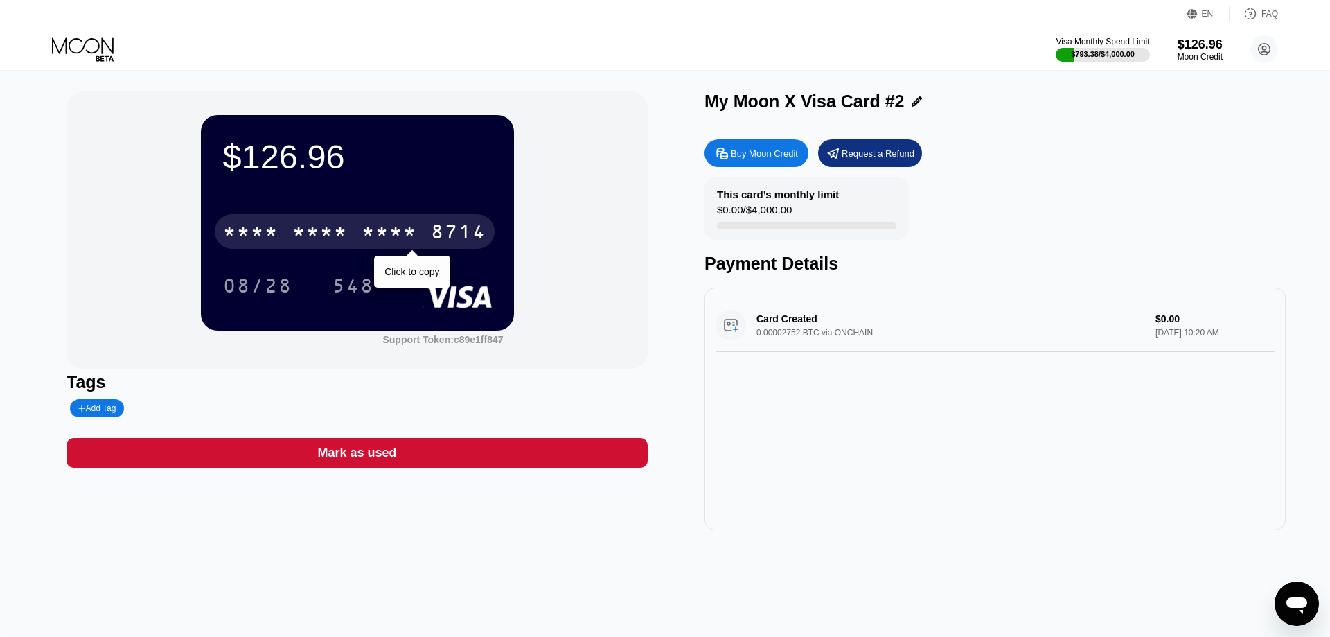
drag, startPoint x: 410, startPoint y: 228, endPoint x: 396, endPoint y: 251, distance: 27.1
click at [396, 249] on div "* * * * * * * * * * * * 8714" at bounding box center [355, 231] width 280 height 35
click at [470, 236] on div "8714" at bounding box center [458, 233] width 55 height 22
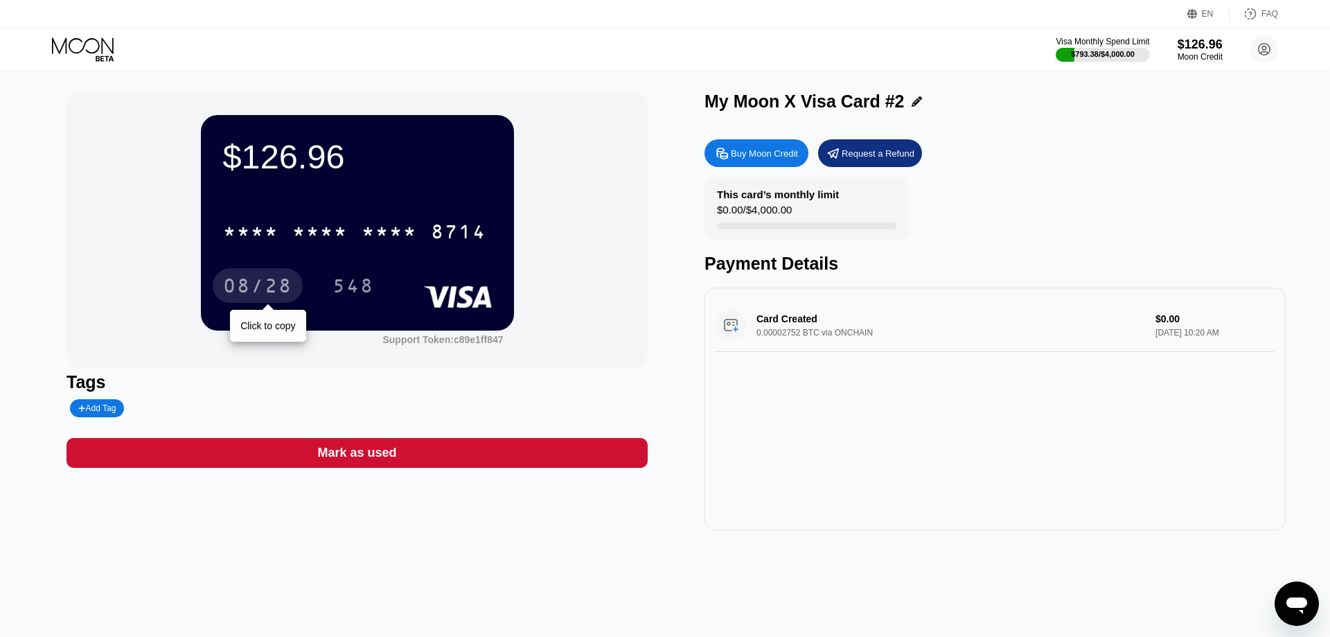
click at [254, 287] on div "08/28" at bounding box center [257, 287] width 69 height 22
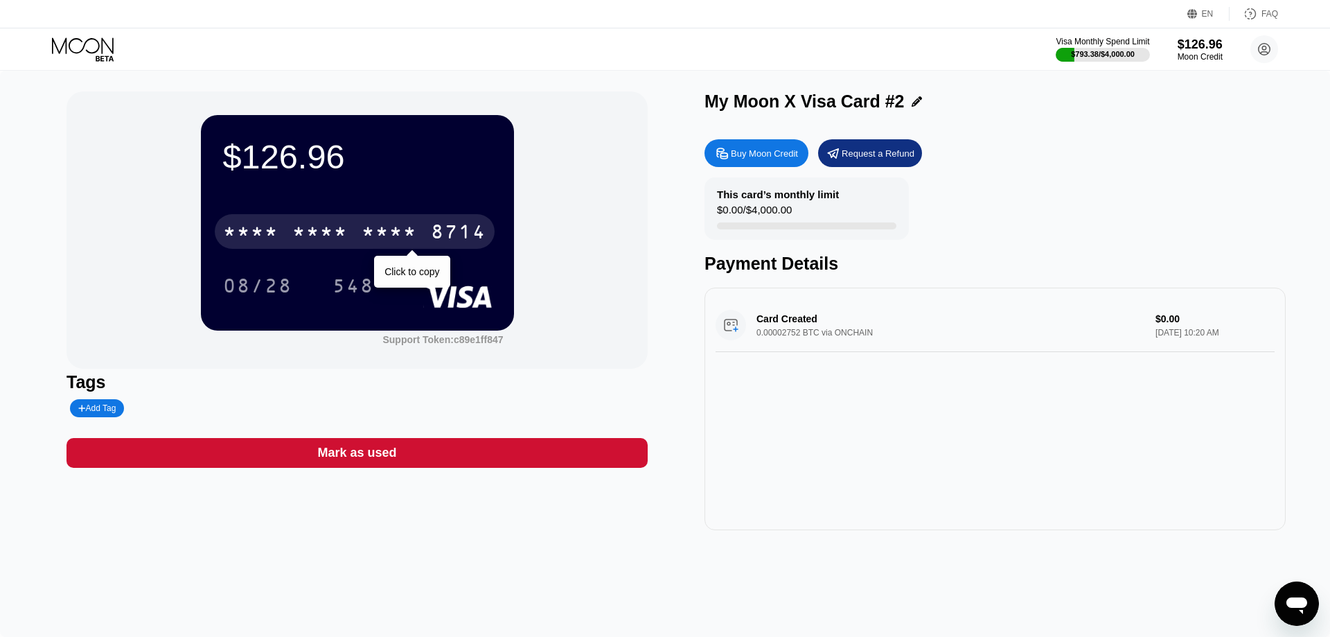
click at [364, 229] on div "* * * *" at bounding box center [389, 233] width 55 height 22
